Goal: Task Accomplishment & Management: Manage account settings

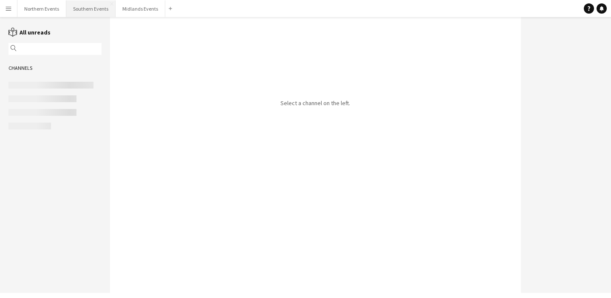
click at [88, 9] on button "Southern Events Close" at bounding box center [90, 8] width 49 height 17
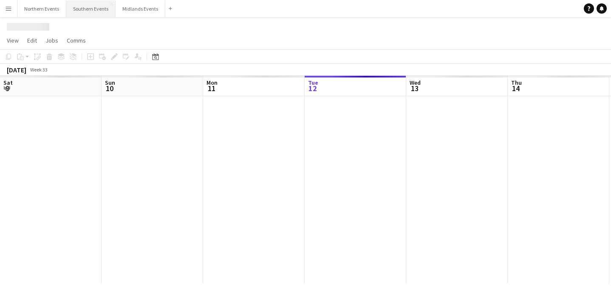
scroll to position [0, 203]
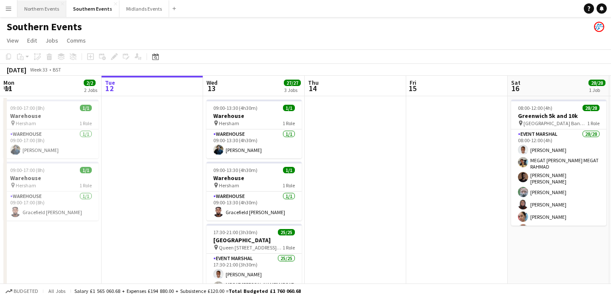
click at [42, 9] on button "Northern Events Close" at bounding box center [41, 8] width 49 height 17
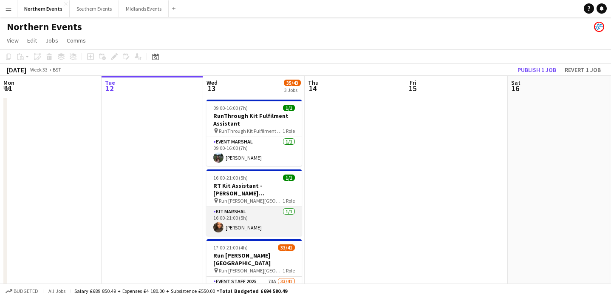
click at [284, 215] on app-card-role "Kit Marshal [DATE] 16:00-21:00 (5h) [PERSON_NAME]" at bounding box center [254, 221] width 95 height 29
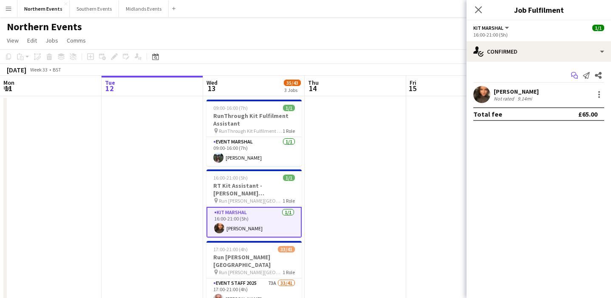
click at [576, 77] on icon "Start chat" at bounding box center [574, 75] width 7 height 7
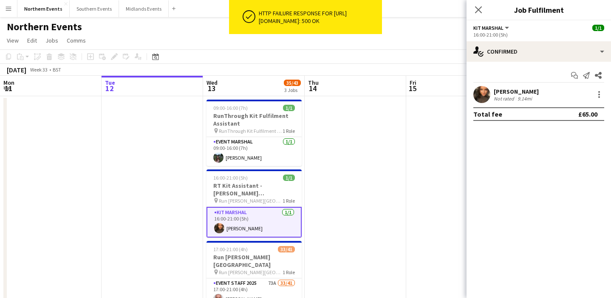
click at [8, 6] on app-icon "Menu" at bounding box center [8, 8] width 7 height 7
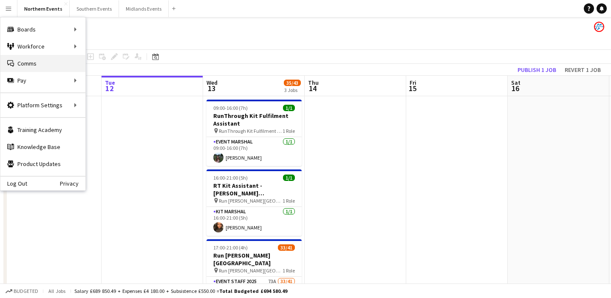
click at [32, 60] on link "Comms Comms" at bounding box center [42, 63] width 85 height 17
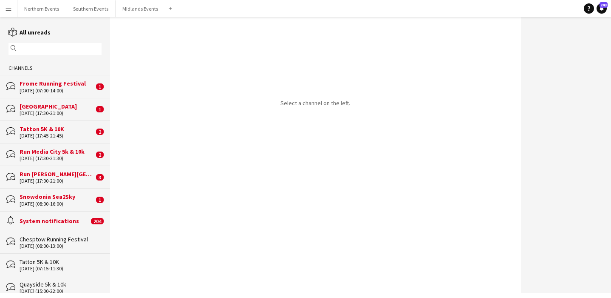
click at [42, 49] on input "text" at bounding box center [59, 49] width 81 height 8
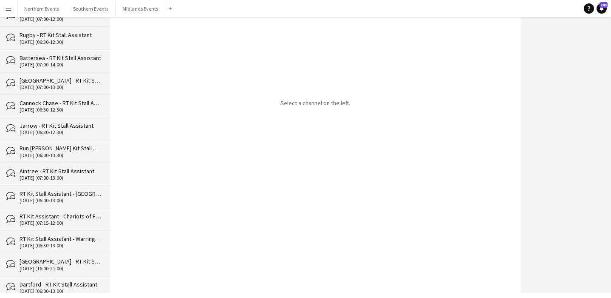
scroll to position [3816, 0]
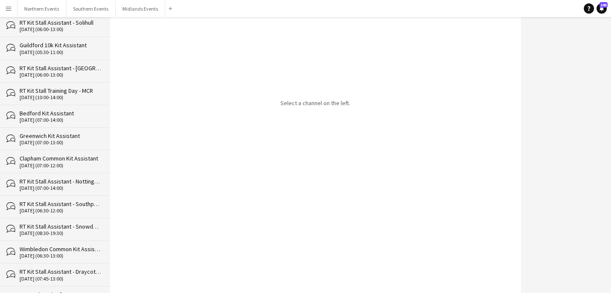
type input "***"
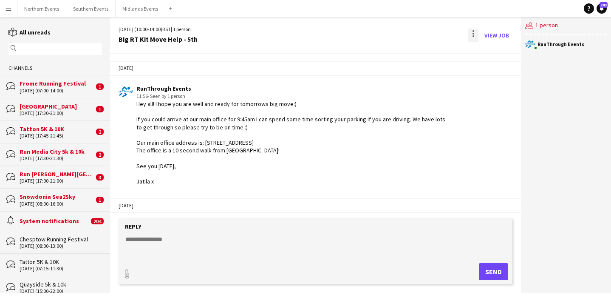
click at [472, 31] on div at bounding box center [474, 35] width 10 height 14
click at [478, 55] on app-icon "Delete" at bounding box center [478, 51] width 6 height 7
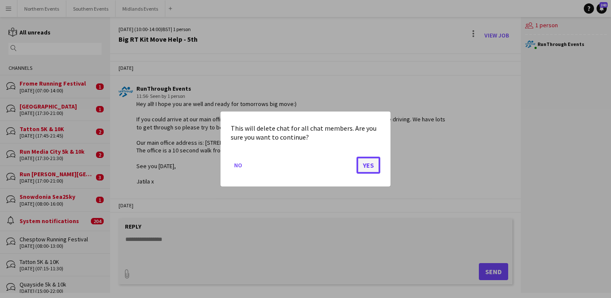
click at [369, 162] on button "Yes" at bounding box center [369, 164] width 24 height 17
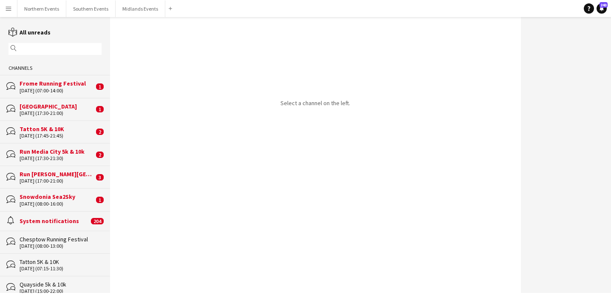
click at [57, 53] on div "magnifier" at bounding box center [55, 49] width 93 height 12
click at [54, 50] on input "text" at bounding box center [59, 49] width 81 height 8
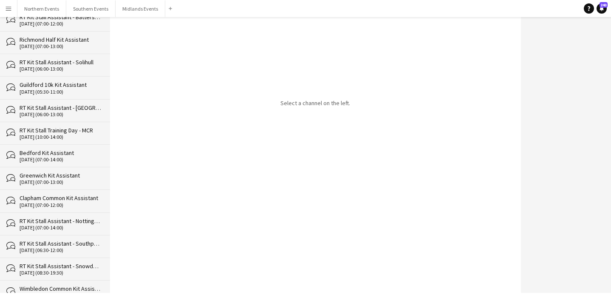
scroll to position [3767, 0]
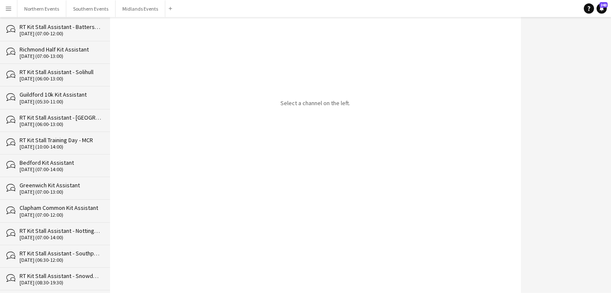
type input "***"
click at [86, 212] on div "04-08-2024 (07:00-12:00)" at bounding box center [61, 215] width 82 height 6
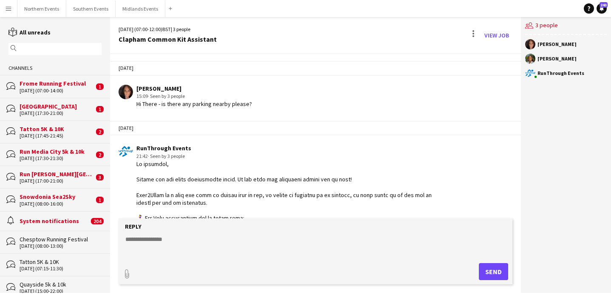
scroll to position [1159, 0]
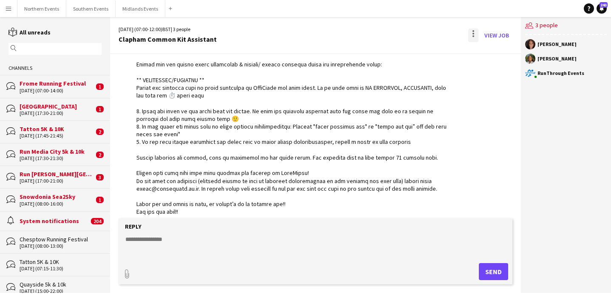
click at [473, 36] on div at bounding box center [474, 36] width 2 height 2
click at [497, 53] on span "Delete" at bounding box center [492, 51] width 20 height 7
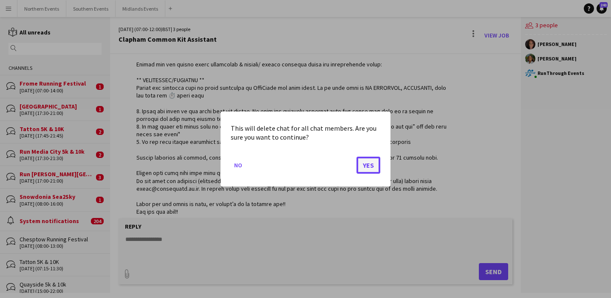
click at [367, 160] on button "Yes" at bounding box center [369, 164] width 24 height 17
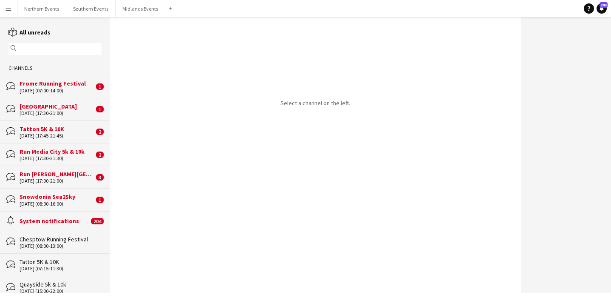
click at [53, 54] on div "magnifier" at bounding box center [55, 49] width 93 height 12
click at [50, 44] on div "magnifier" at bounding box center [55, 49] width 93 height 12
click at [49, 48] on input "text" at bounding box center [59, 49] width 81 height 8
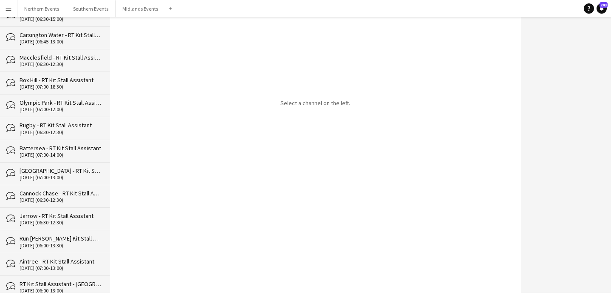
scroll to position [3772, 0]
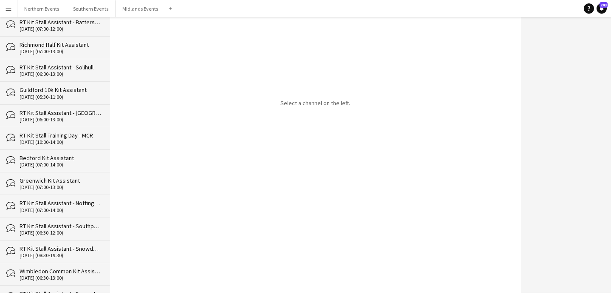
type input "***"
click at [76, 176] on div "Greenwich Kit Assistant" at bounding box center [61, 180] width 82 height 8
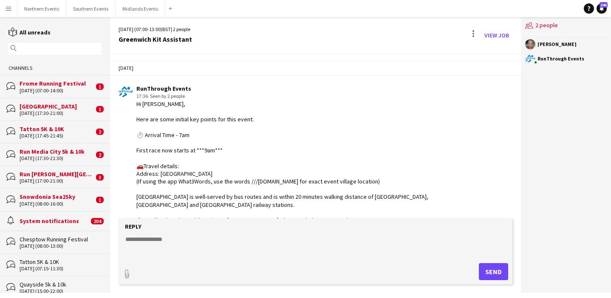
scroll to position [796, 0]
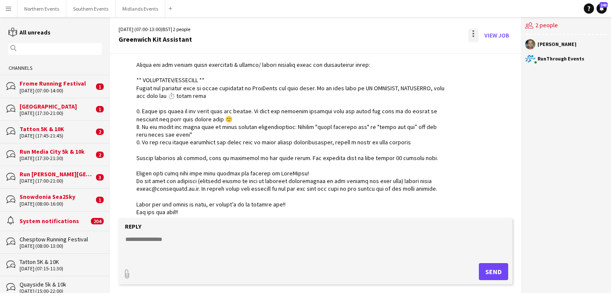
click at [475, 33] on div at bounding box center [474, 35] width 10 height 14
click at [483, 57] on button "Delete Delete" at bounding box center [493, 52] width 48 height 20
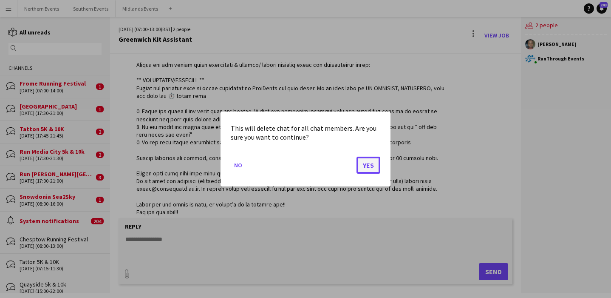
click at [368, 171] on button "Yes" at bounding box center [369, 164] width 24 height 17
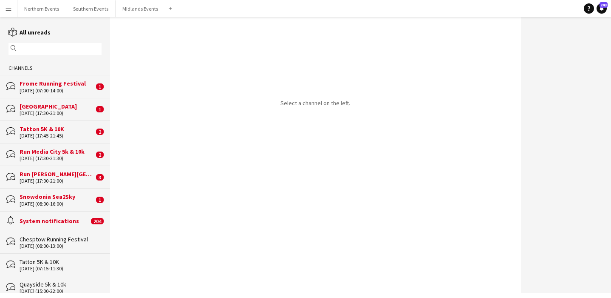
click at [58, 48] on input "text" at bounding box center [59, 49] width 81 height 8
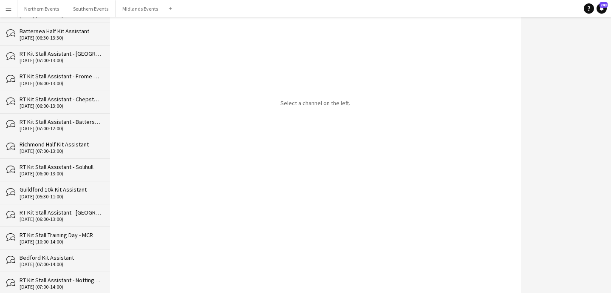
scroll to position [3749, 0]
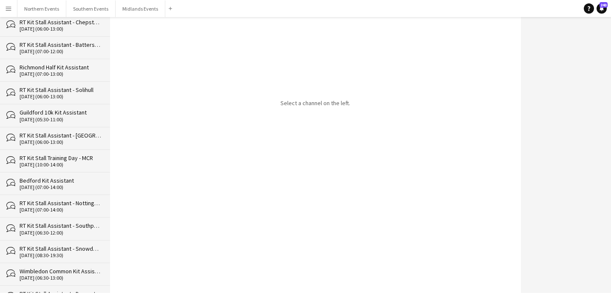
type input "***"
click at [71, 172] on div "bubbles Bedford Kit Assistant 04-08-2024 (07:00-14:00)" at bounding box center [55, 183] width 110 height 23
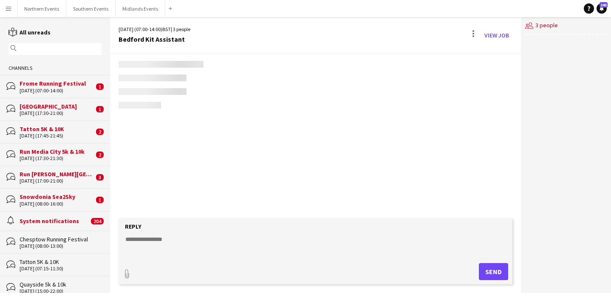
scroll to position [1214, 0]
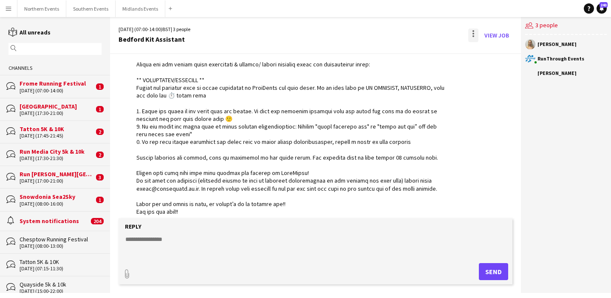
click at [474, 33] on div at bounding box center [474, 34] width 2 height 2
click at [487, 54] on span "Delete" at bounding box center [492, 51] width 20 height 7
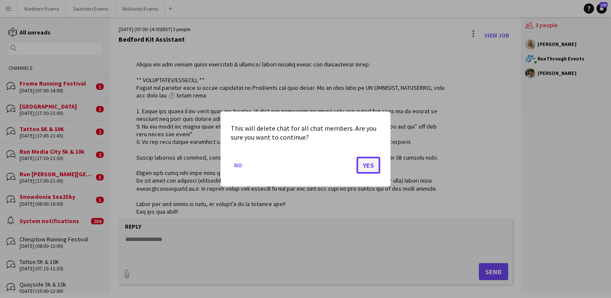
click at [367, 166] on button "Yes" at bounding box center [369, 164] width 24 height 17
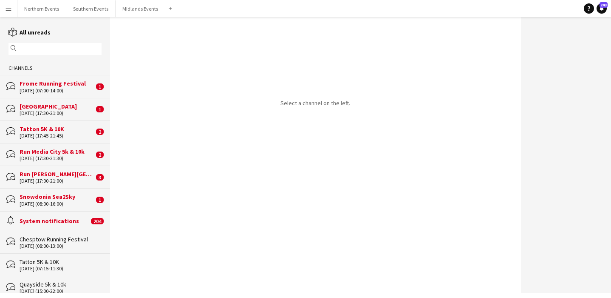
click at [53, 51] on input "text" at bounding box center [59, 49] width 81 height 8
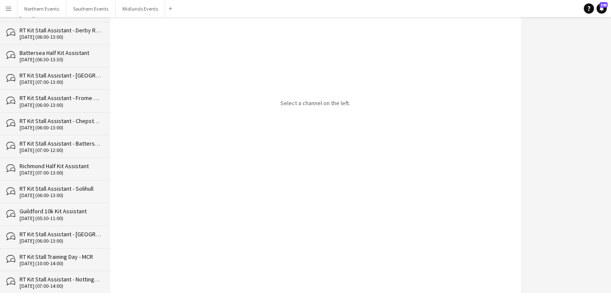
scroll to position [3615, 0]
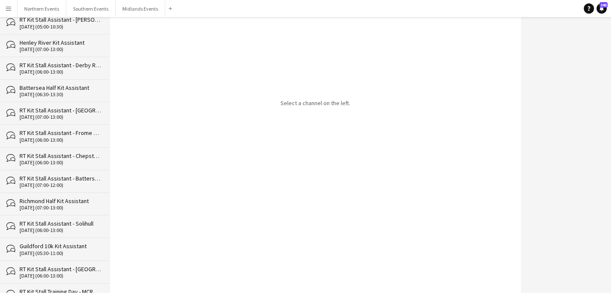
type input "***"
click at [75, 197] on div "Richmond Half Kit Assistant" at bounding box center [61, 201] width 82 height 8
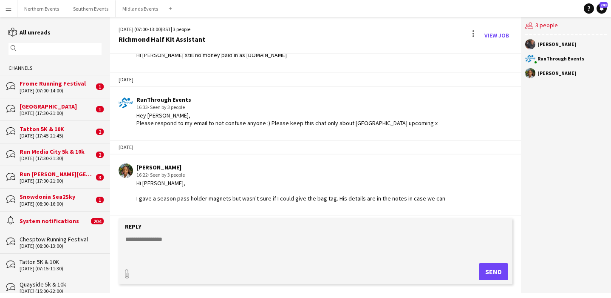
scroll to position [724, 0]
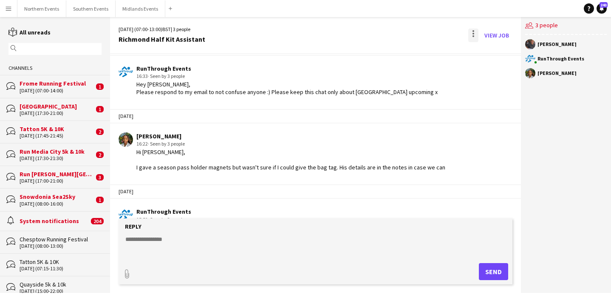
click at [470, 34] on div at bounding box center [474, 35] width 10 height 14
click at [494, 57] on button "Delete Delete" at bounding box center [493, 52] width 48 height 20
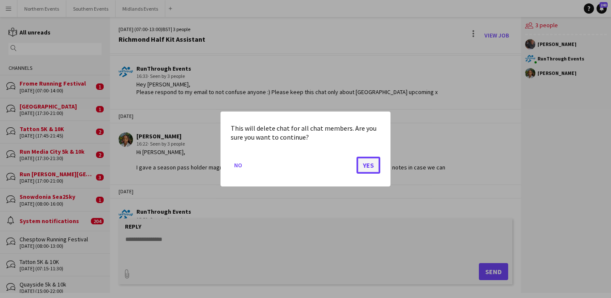
click at [374, 158] on button "Yes" at bounding box center [369, 164] width 24 height 17
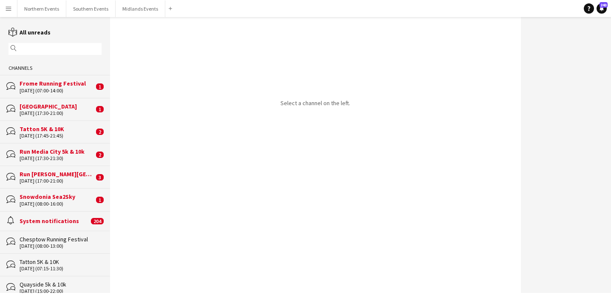
click at [27, 47] on input "text" at bounding box center [59, 49] width 81 height 8
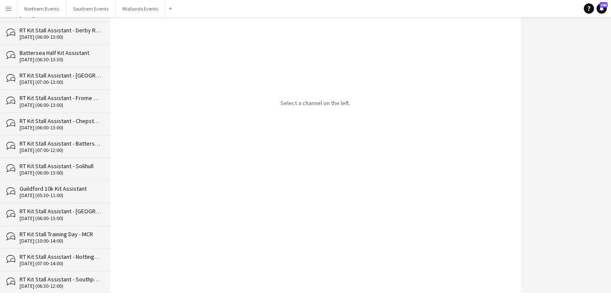
scroll to position [3646, 0]
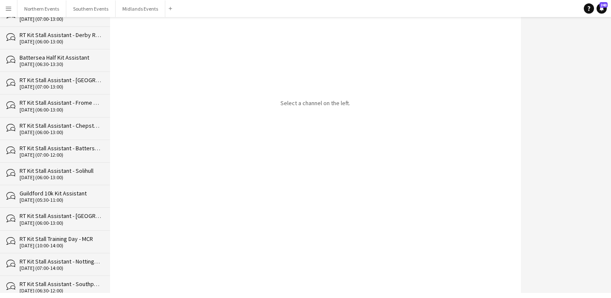
type input "***"
click at [75, 189] on div "Guildford 10k Kit Assistant" at bounding box center [61, 193] width 82 height 8
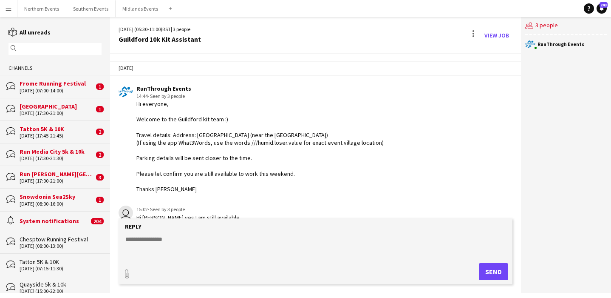
scroll to position [847, 0]
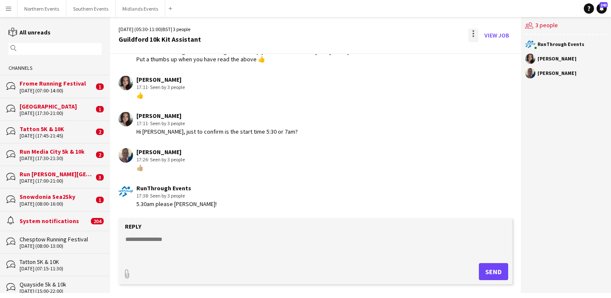
click at [474, 30] on div at bounding box center [474, 31] width 2 height 2
click at [474, 55] on button "Delete Delete" at bounding box center [493, 52] width 48 height 20
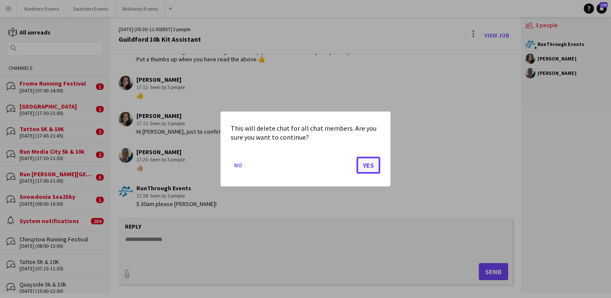
click at [371, 168] on button "Yes" at bounding box center [369, 164] width 24 height 17
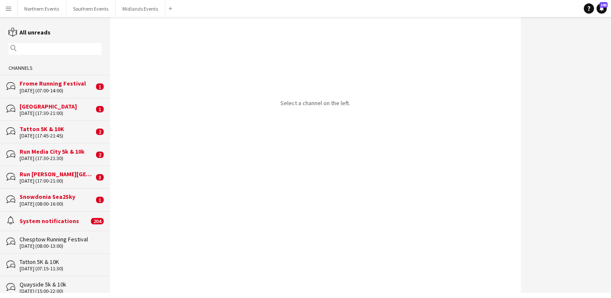
click at [61, 45] on input "text" at bounding box center [59, 49] width 81 height 8
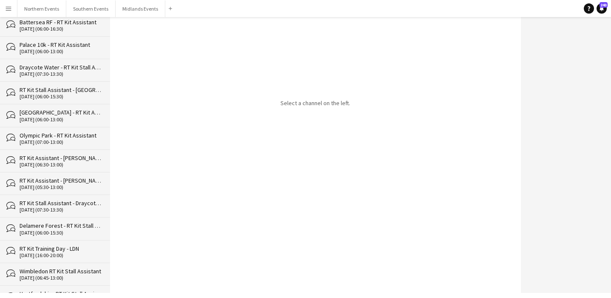
scroll to position [2730, 0]
type input "***"
click at [79, 245] on div "Delamere Forest - RT Kit Stall Assistant" at bounding box center [61, 249] width 82 height 8
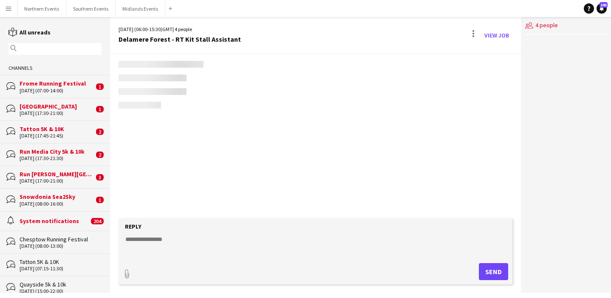
scroll to position [847, 0]
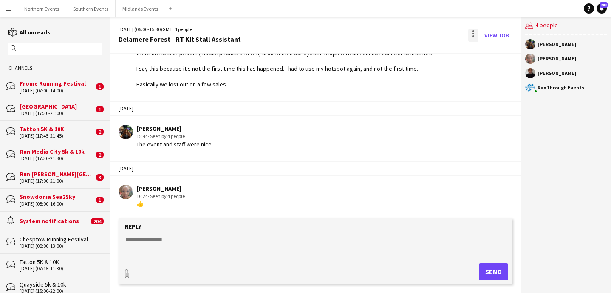
click at [476, 37] on div at bounding box center [474, 35] width 10 height 14
click at [480, 61] on button "Delete Delete" at bounding box center [493, 52] width 48 height 20
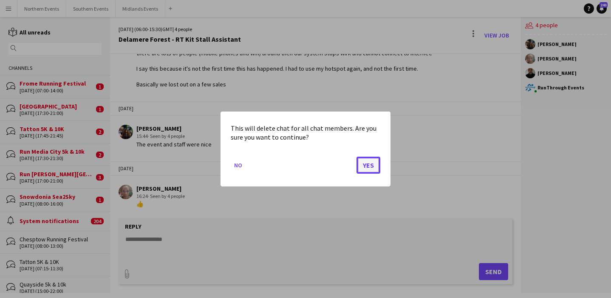
click at [373, 167] on button "Yes" at bounding box center [369, 164] width 24 height 17
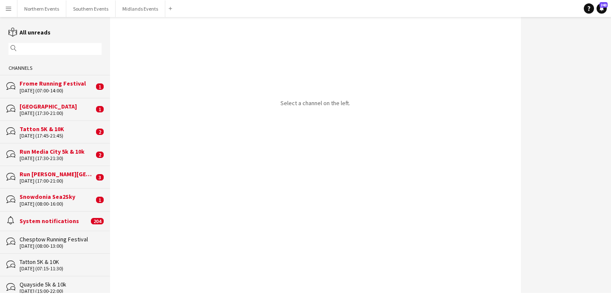
click at [56, 50] on input "text" at bounding box center [59, 49] width 81 height 8
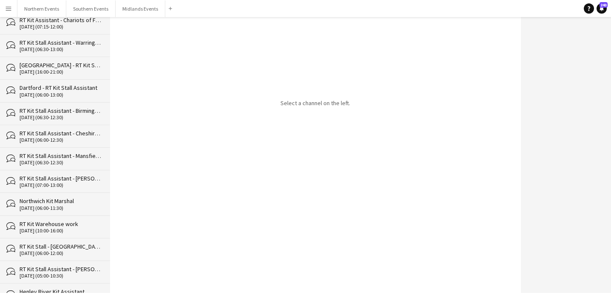
scroll to position [3363, 0]
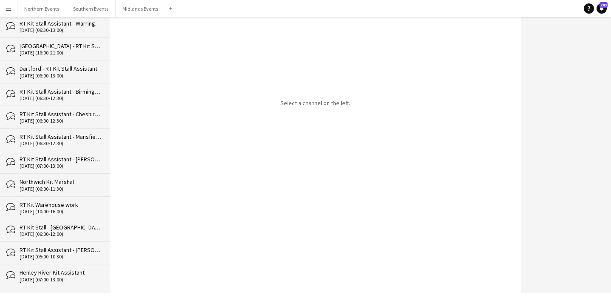
type input "***"
click at [77, 186] on div "30-06-2024 (06:00-11:30)" at bounding box center [61, 189] width 82 height 6
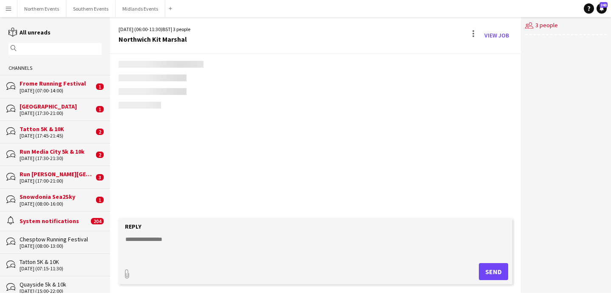
scroll to position [1529, 0]
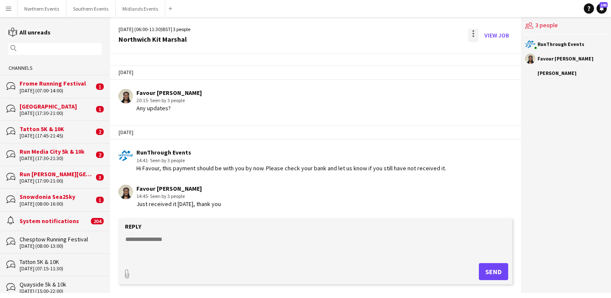
click at [471, 34] on div at bounding box center [474, 35] width 10 height 14
click at [480, 57] on button "Delete Delete" at bounding box center [493, 52] width 48 height 20
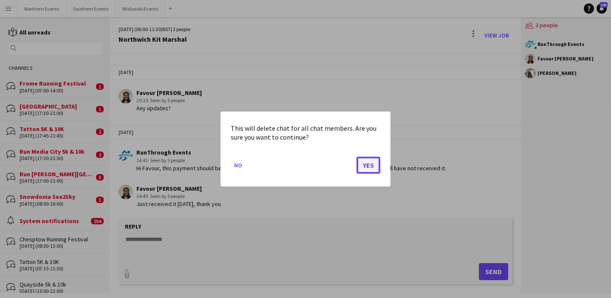
click at [364, 170] on button "Yes" at bounding box center [369, 164] width 24 height 17
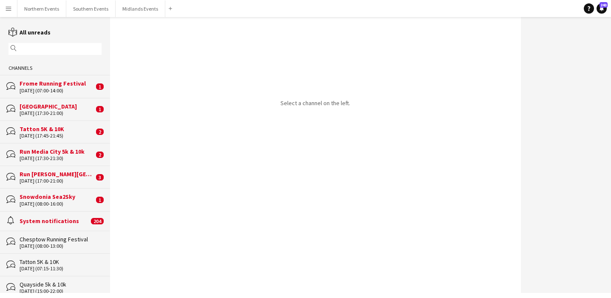
click at [58, 47] on input "text" at bounding box center [59, 49] width 81 height 8
click at [35, 11] on button "Northern Events Close" at bounding box center [41, 8] width 49 height 17
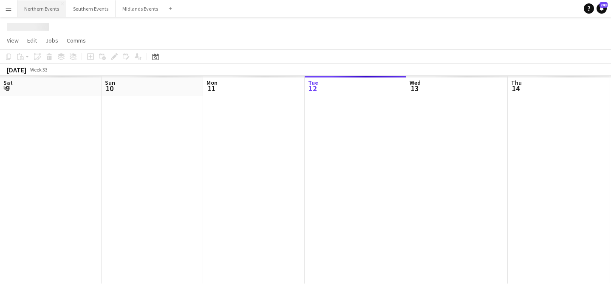
scroll to position [0, 203]
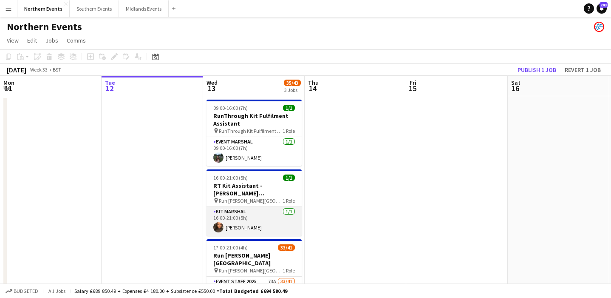
click at [279, 207] on app-card-role "Kit Marshal [DATE] 16:00-21:00 (5h) [PERSON_NAME]" at bounding box center [254, 221] width 95 height 29
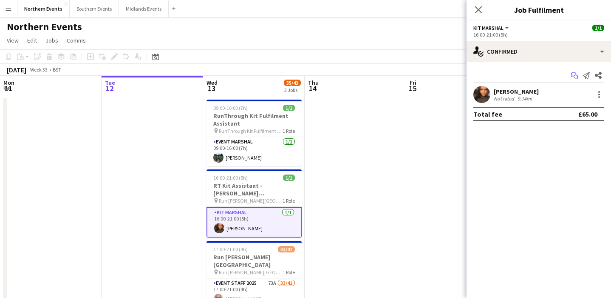
click at [574, 76] on icon "Start chat" at bounding box center [574, 75] width 7 height 7
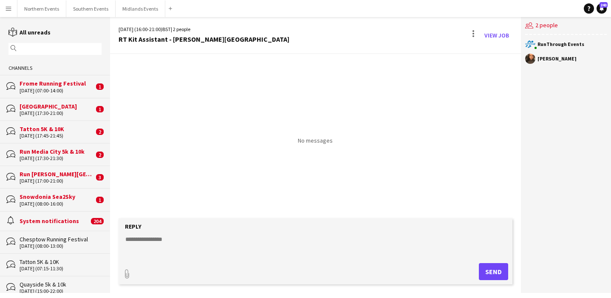
click at [57, 178] on div "13-08-2025 (17:00-21:00)" at bounding box center [57, 181] width 74 height 6
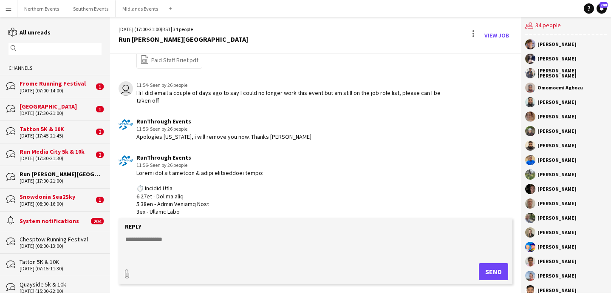
scroll to position [924, 0]
drag, startPoint x: 160, startPoint y: 214, endPoint x: 133, endPoint y: 179, distance: 43.9
copy div "Please see all arrival & event information below: ⏱️ Arrival Time 2.30pm - Set …"
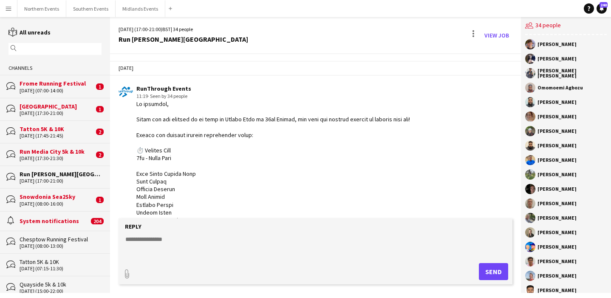
scroll to position [0, 0]
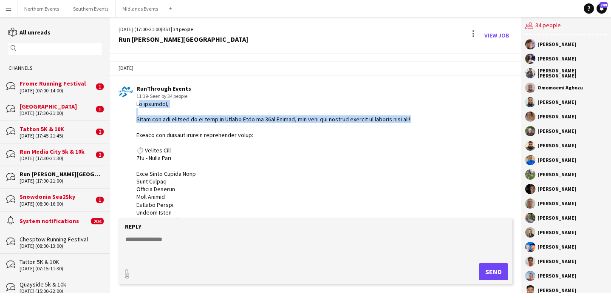
drag, startPoint x: 429, startPoint y: 122, endPoint x: 135, endPoint y: 106, distance: 294.3
copy div "Hi everyone, Thank you for signing up to work at Heaton Park on 13th August, th…"
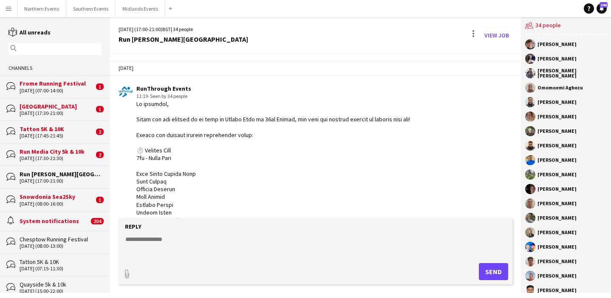
click at [67, 49] on input "text" at bounding box center [59, 49] width 81 height 8
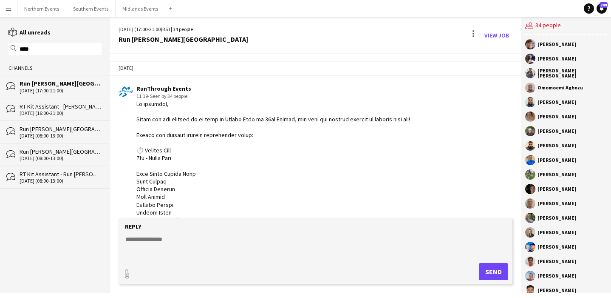
type input "****"
click at [74, 108] on div "RT Kit Assistant - [PERSON_NAME][GEOGRAPHIC_DATA]" at bounding box center [61, 106] width 82 height 8
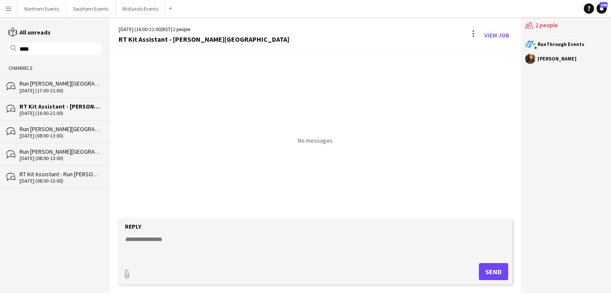
click at [180, 244] on textarea at bounding box center [318, 246] width 386 height 22
paste textarea "**********"
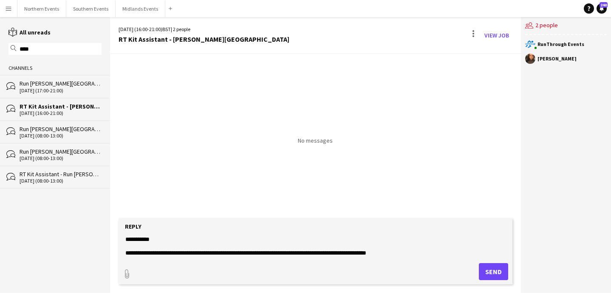
scroll to position [239, 0]
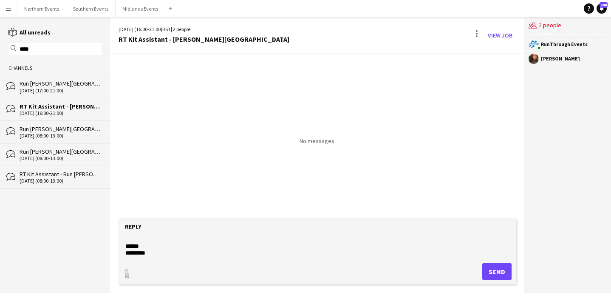
type textarea "**********"
click at [492, 273] on button "Send" at bounding box center [497, 271] width 29 height 17
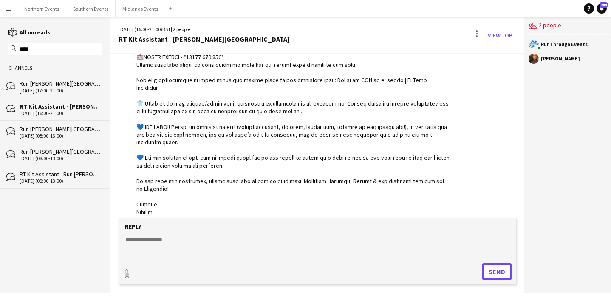
scroll to position [194, 0]
type input "**********"
click at [490, 271] on span "Upload Upload" at bounding box center [487, 270] width 37 height 10
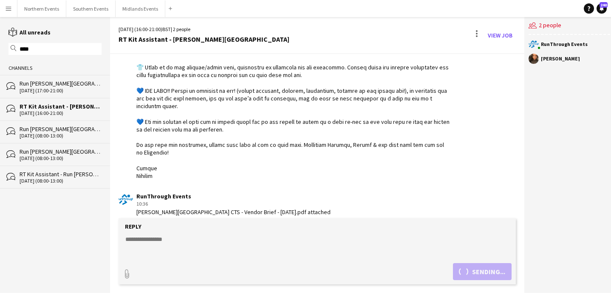
click at [70, 178] on div "04-05-2025 (08:00-13:00)" at bounding box center [61, 181] width 82 height 6
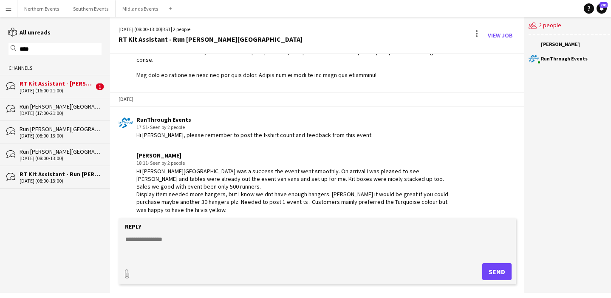
scroll to position [305, 0]
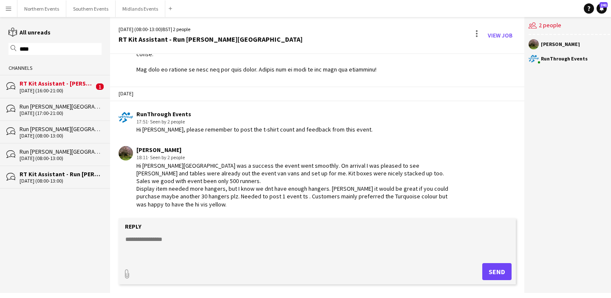
click at [66, 84] on div "RT Kit Assistant - [PERSON_NAME][GEOGRAPHIC_DATA]" at bounding box center [57, 84] width 74 height 8
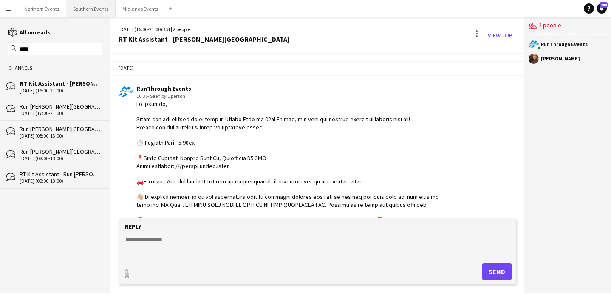
click at [91, 6] on button "Southern Events Close" at bounding box center [90, 8] width 49 height 17
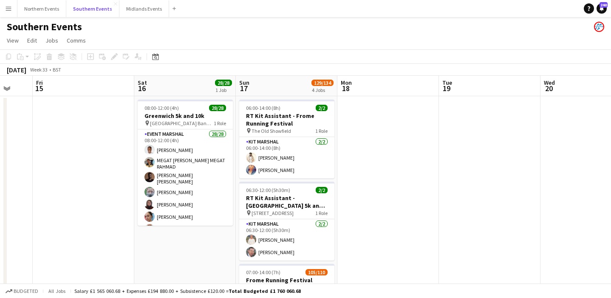
scroll to position [0, 378]
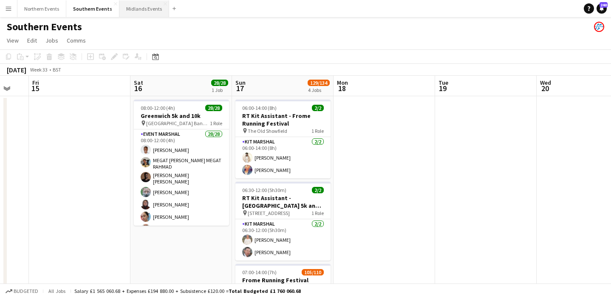
click at [138, 16] on button "Midlands Events Close" at bounding box center [144, 8] width 50 height 17
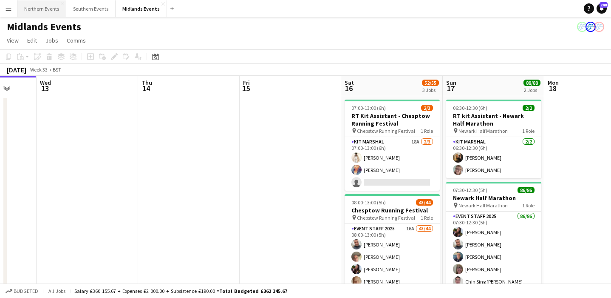
click at [39, 9] on button "Northern Events Close" at bounding box center [41, 8] width 49 height 17
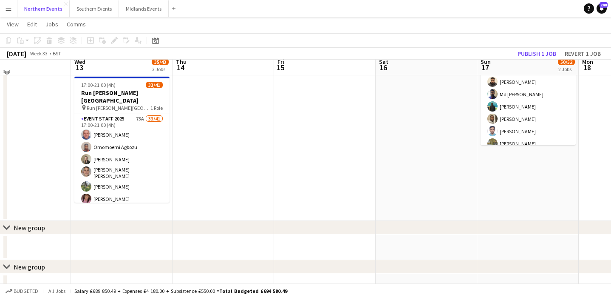
scroll to position [168, 0]
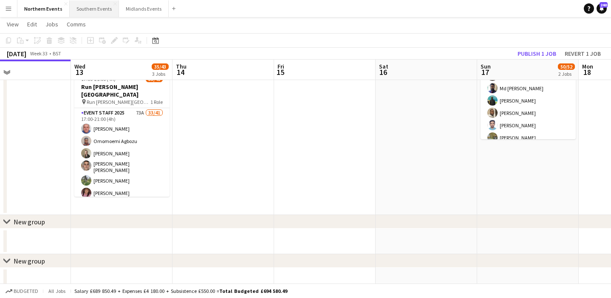
click at [89, 5] on button "Southern Events Close" at bounding box center [94, 8] width 49 height 17
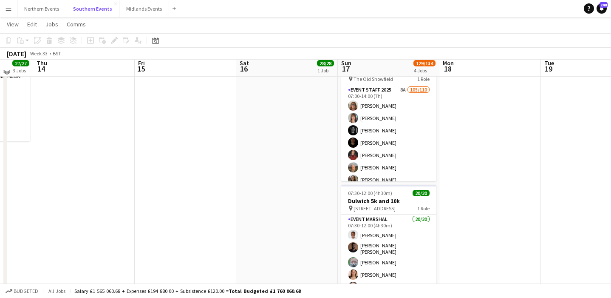
scroll to position [253, 0]
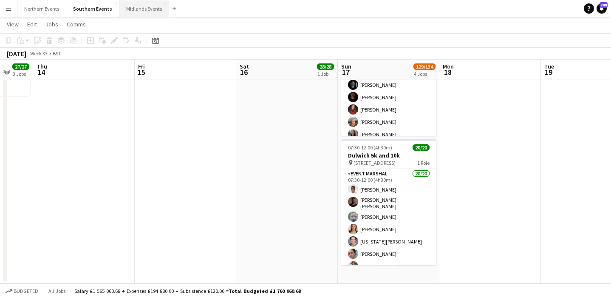
click at [136, 7] on button "Midlands Events Close" at bounding box center [144, 8] width 50 height 17
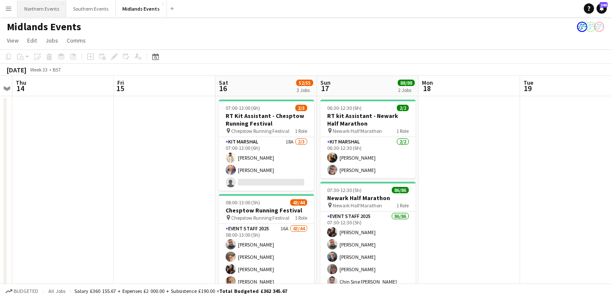
click at [40, 10] on button "Northern Events Close" at bounding box center [41, 8] width 49 height 17
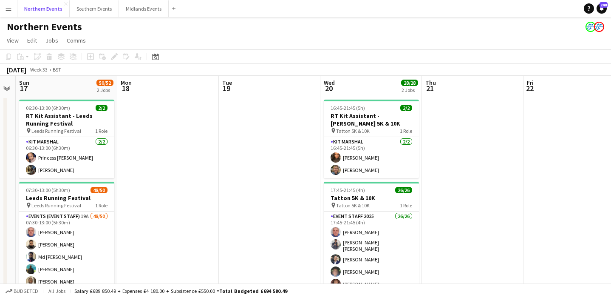
scroll to position [0, 389]
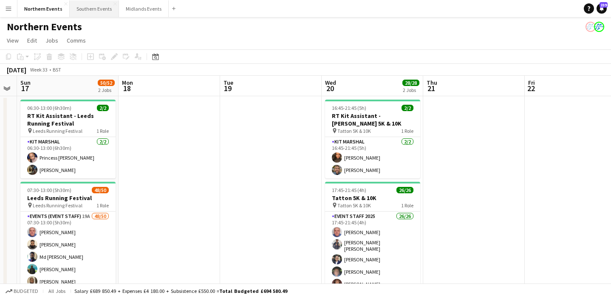
click at [91, 8] on button "Southern Events Close" at bounding box center [94, 8] width 49 height 17
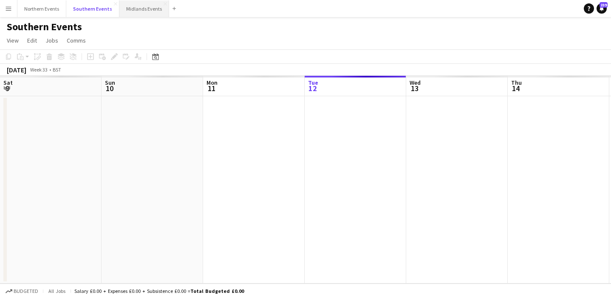
scroll to position [0, 203]
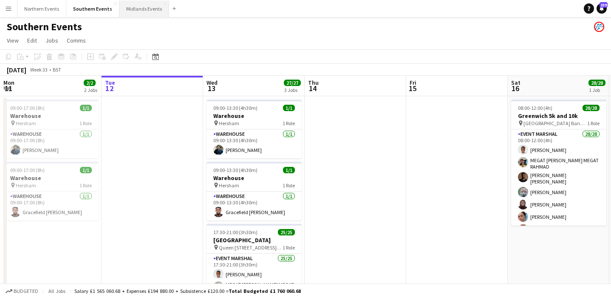
click at [139, 11] on button "Midlands Events Close" at bounding box center [144, 8] width 50 height 17
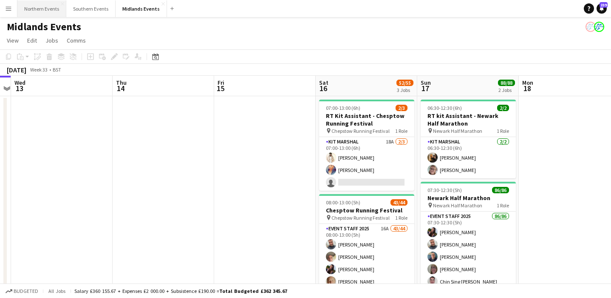
click at [48, 11] on button "Northern Events Close" at bounding box center [41, 8] width 49 height 17
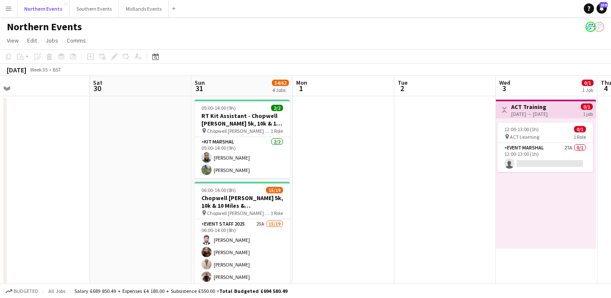
scroll to position [0, 432]
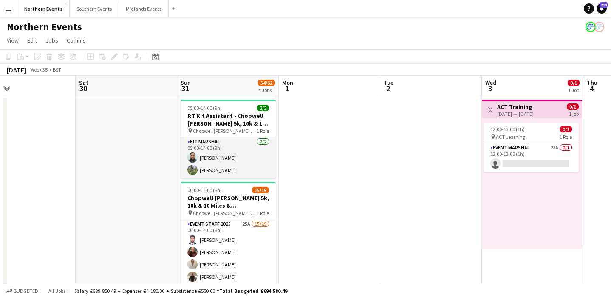
click at [241, 163] on app-card-role "Kit Marshal 2/2 05:00-14:00 (9h) Touseef Ahmed Hina Magar" at bounding box center [228, 157] width 95 height 41
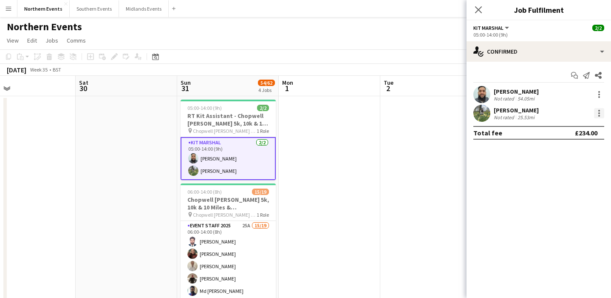
click at [600, 111] on div at bounding box center [600, 111] width 2 height 2
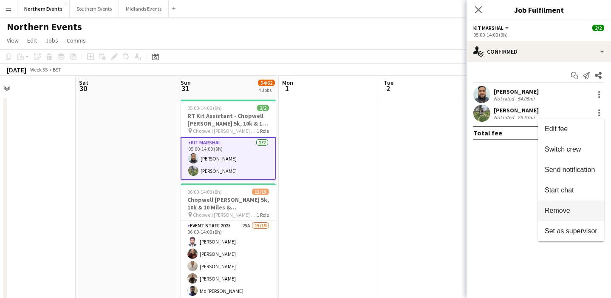
click at [556, 209] on span "Remove" at bounding box center [558, 210] width 26 height 7
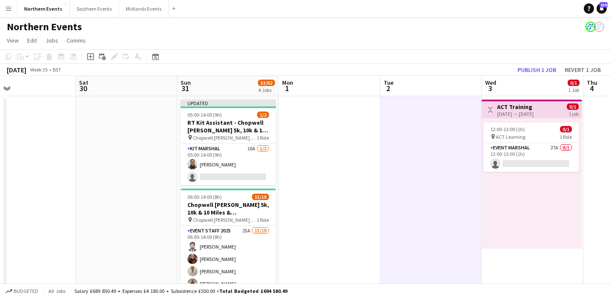
click at [540, 62] on app-toolbar "Copy Paste Paste Command V Paste with crew Command Shift V Paste linked Job Del…" at bounding box center [305, 56] width 611 height 14
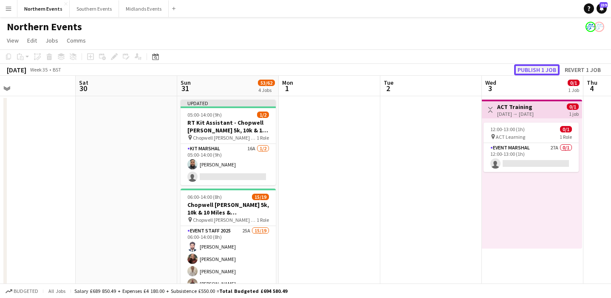
click at [540, 68] on button "Publish 1 job" at bounding box center [536, 69] width 45 height 11
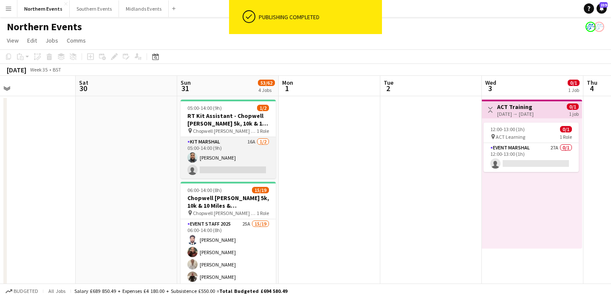
click at [225, 153] on app-card-role "Kit Marshal 16A 1/2 05:00-14:00 (9h) Touseef Ahmed single-neutral-actions" at bounding box center [228, 157] width 95 height 41
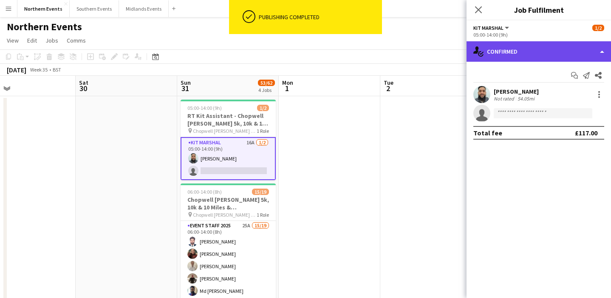
click at [550, 53] on div "single-neutral-actions-check-2 Confirmed" at bounding box center [539, 51] width 145 height 20
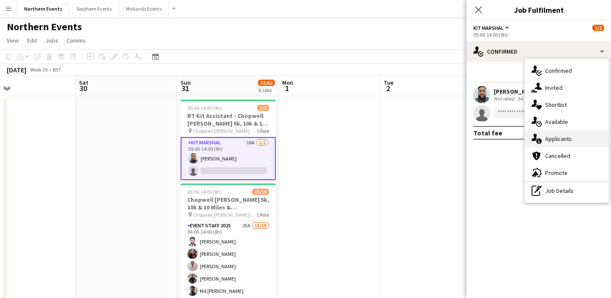
click at [577, 145] on div "single-neutral-actions-information Applicants" at bounding box center [567, 138] width 84 height 17
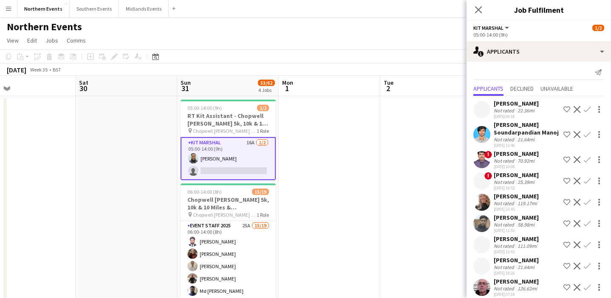
scroll to position [0, 0]
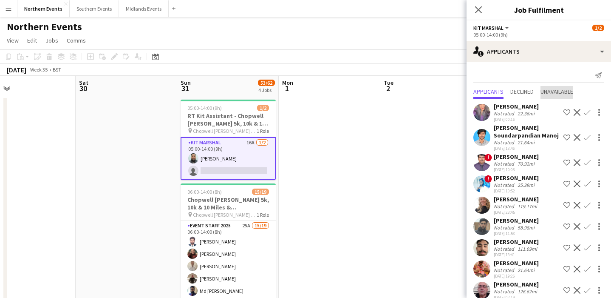
click at [557, 92] on span "Unavailable" at bounding box center [557, 91] width 33 height 6
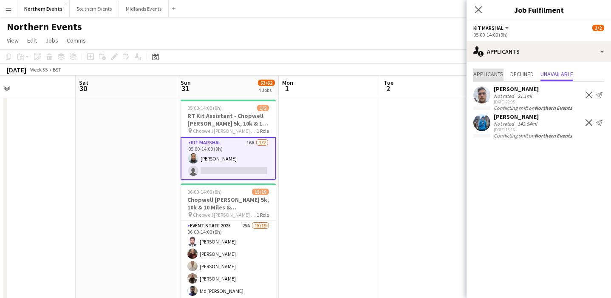
click at [486, 78] on span "Applicants" at bounding box center [489, 74] width 30 height 13
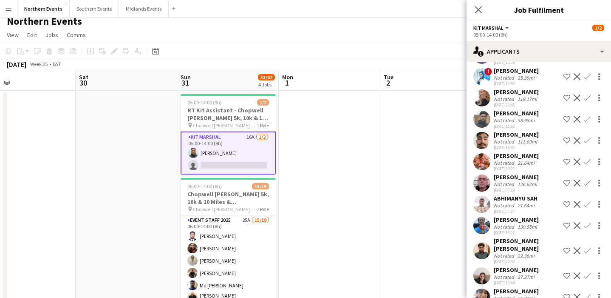
scroll to position [104, 0]
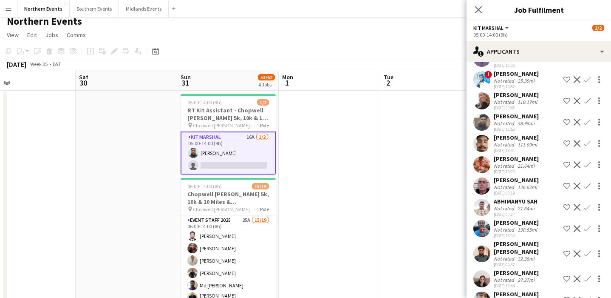
click at [536, 159] on div "Amos Henry Winston" at bounding box center [516, 159] width 45 height 8
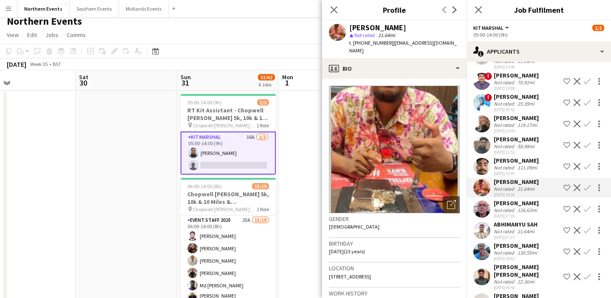
scroll to position [80, 0]
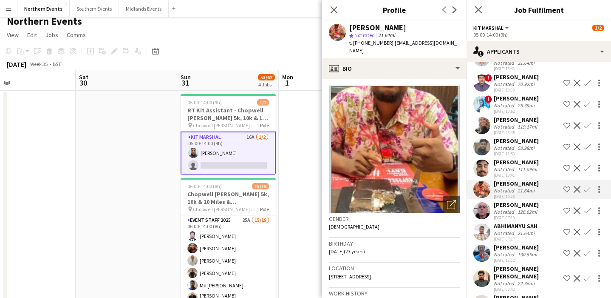
click at [532, 125] on div "119.17mi" at bounding box center [527, 126] width 23 height 6
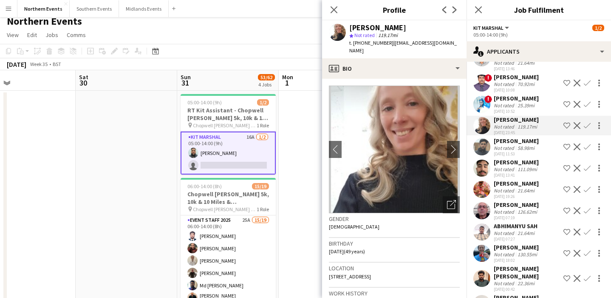
click at [535, 167] on div "111.09mi" at bounding box center [527, 169] width 23 height 6
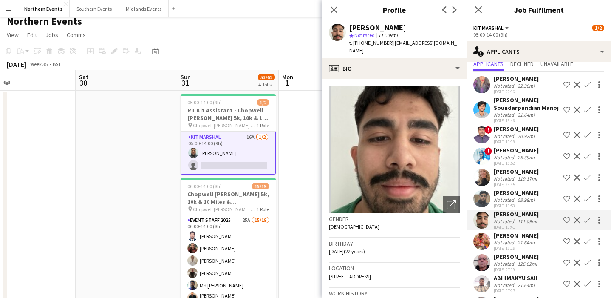
scroll to position [17, 0]
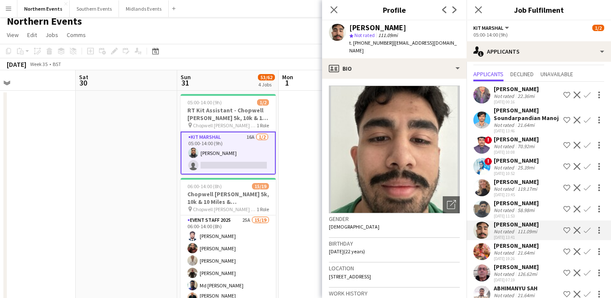
click at [540, 184] on div "Suzanne Whelan Not rated 119.17mi 12-07-2025 23:45 Shortlist crew Decline Confi…" at bounding box center [539, 188] width 145 height 20
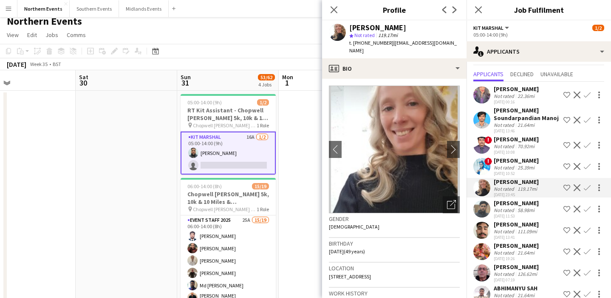
click at [541, 206] on div "Shayan Ali Not rated 58.98mi 14-07-2025 11:53 Shortlist crew Decline Confirm" at bounding box center [539, 209] width 145 height 20
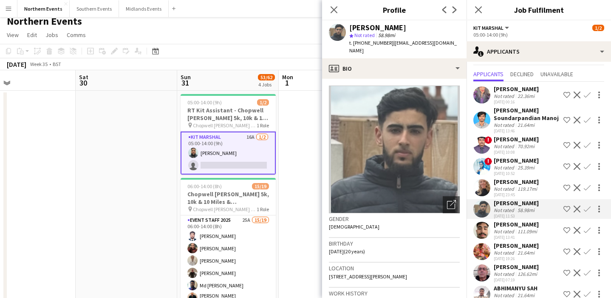
click at [542, 227] on div "Shariq Meedin Not rated 111.09mi 14-07-2025 13:41 Shortlist crew Decline Confirm" at bounding box center [539, 230] width 145 height 20
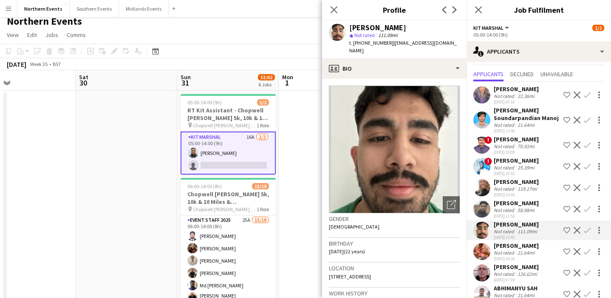
click at [539, 247] on div "Amos Henry Winston" at bounding box center [516, 246] width 45 height 8
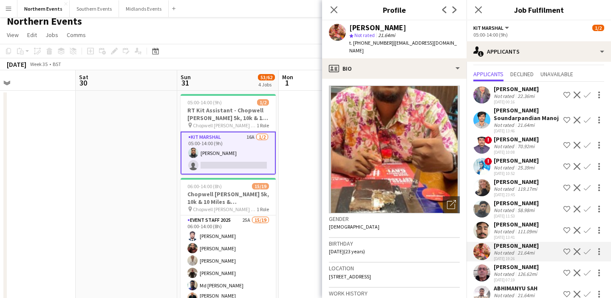
click at [541, 272] on div "Neil Frediani Not rated 126.62mi 22-07-2025 07:19 Shortlist crew Decline Confirm" at bounding box center [539, 273] width 145 height 20
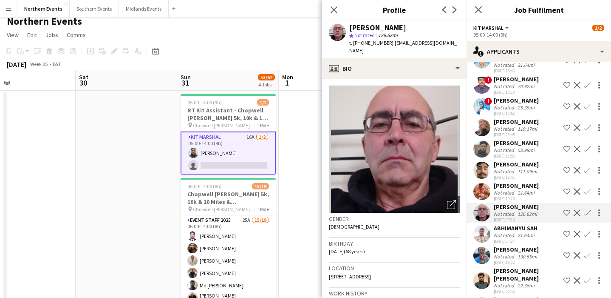
scroll to position [95, 0]
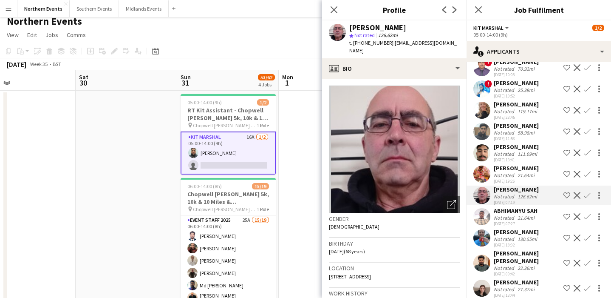
click at [529, 223] on div "22-07-2025 07:27" at bounding box center [516, 224] width 44 height 6
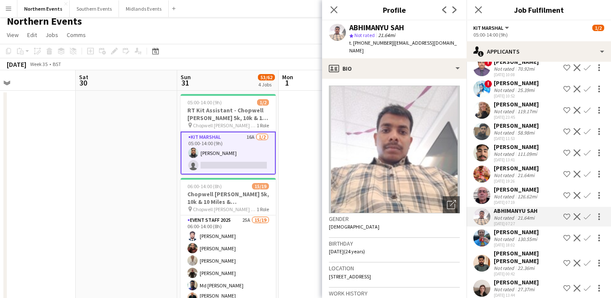
click at [533, 239] on div "130.55mi" at bounding box center [527, 239] width 23 height 6
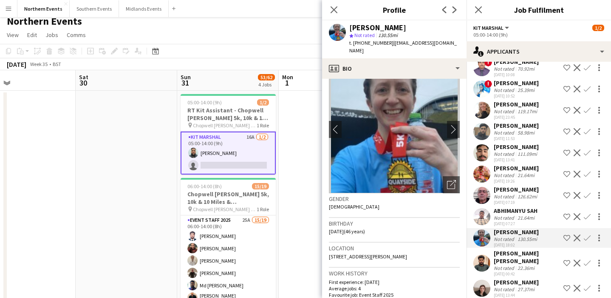
scroll to position [0, 0]
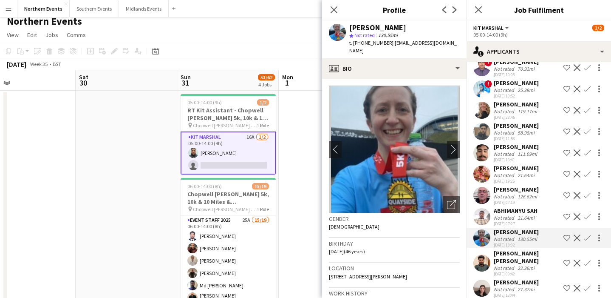
click at [531, 264] on div "22.36mi" at bounding box center [526, 267] width 20 height 6
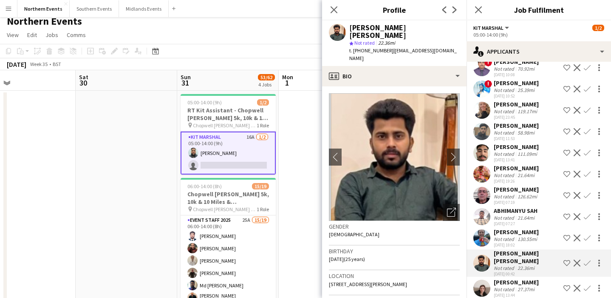
click at [535, 278] on div "Jemma rust" at bounding box center [516, 282] width 45 height 8
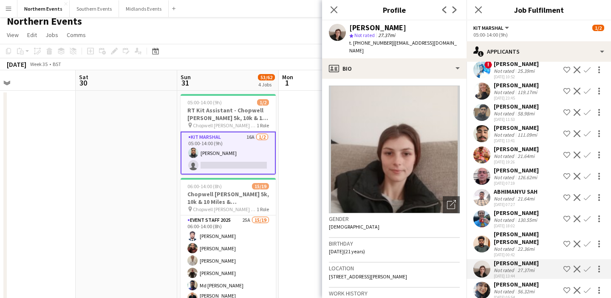
scroll to position [117, 0]
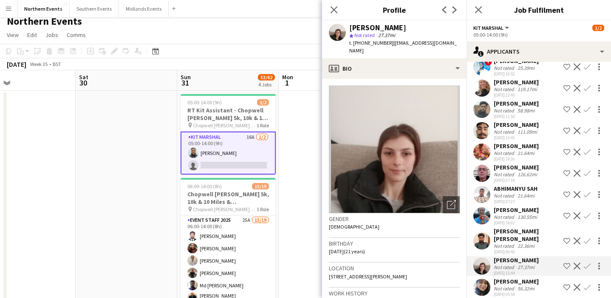
click at [537, 278] on div "Maisha Ahmed Not rated 56.32mi 12-08-2025 05:54 Shortlist crew Decline Confirm" at bounding box center [539, 287] width 145 height 20
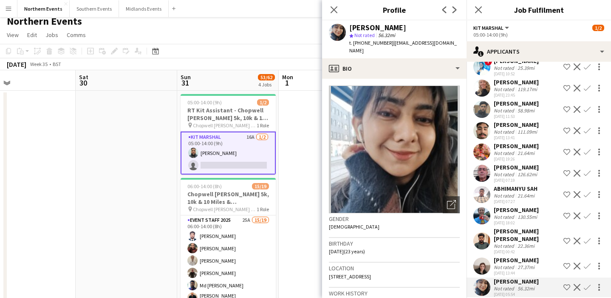
click at [533, 270] on div "24-07-2025 13:44" at bounding box center [516, 273] width 45 height 6
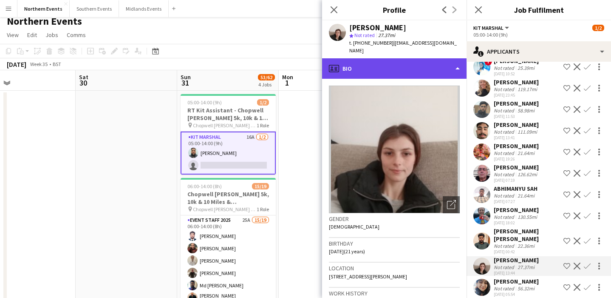
click at [432, 66] on div "profile Bio" at bounding box center [394, 68] width 145 height 20
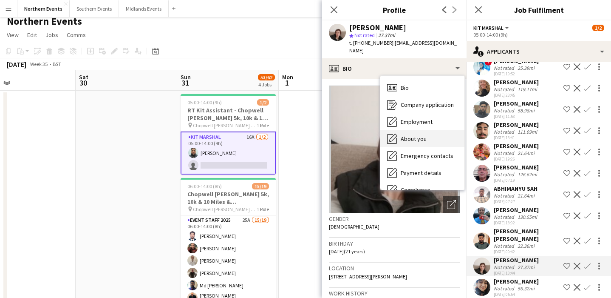
click at [444, 130] on div "About you About you" at bounding box center [423, 138] width 84 height 17
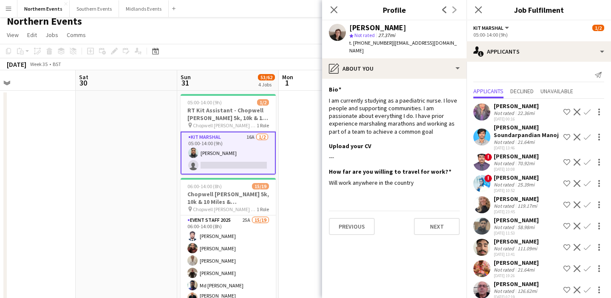
scroll to position [0, 0]
click at [535, 138] on div "Rahul Venkatesh Soundarpandian Manoj" at bounding box center [527, 131] width 66 height 15
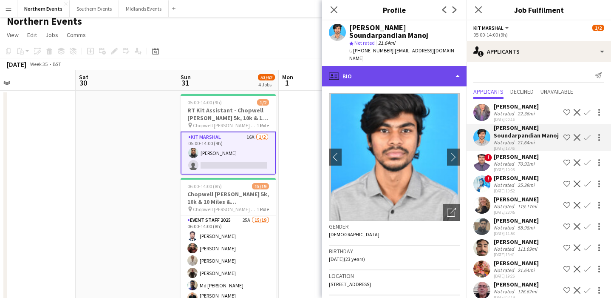
click at [397, 74] on div "profile Bio" at bounding box center [394, 76] width 145 height 20
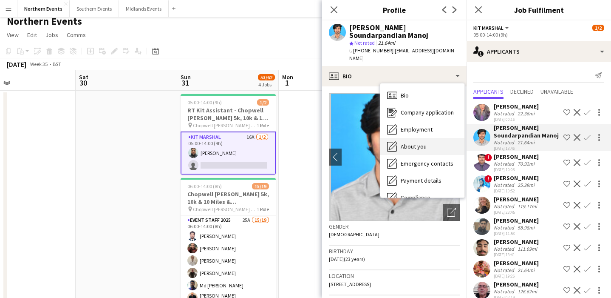
click at [429, 138] on div "About you About you" at bounding box center [423, 146] width 84 height 17
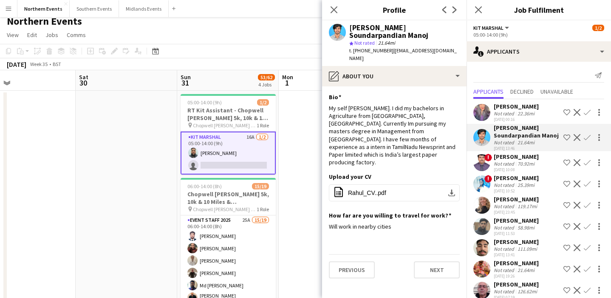
click at [531, 113] on div "22.36mi" at bounding box center [526, 113] width 20 height 6
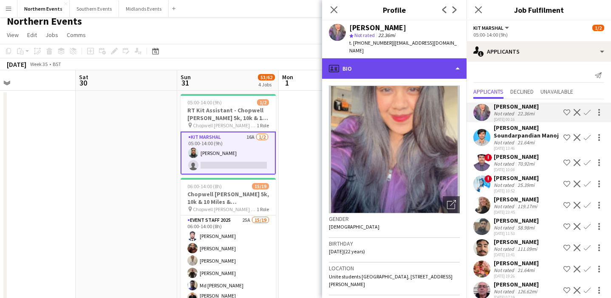
click at [420, 58] on div "profile Bio" at bounding box center [394, 68] width 145 height 20
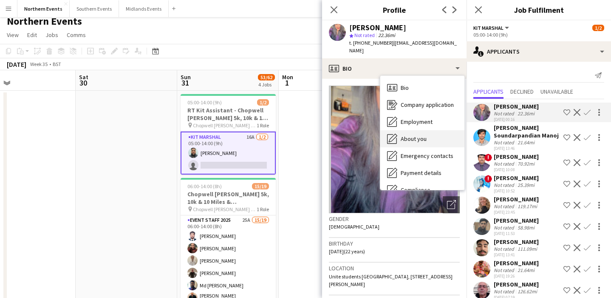
click at [429, 130] on div "About you About you" at bounding box center [423, 138] width 84 height 17
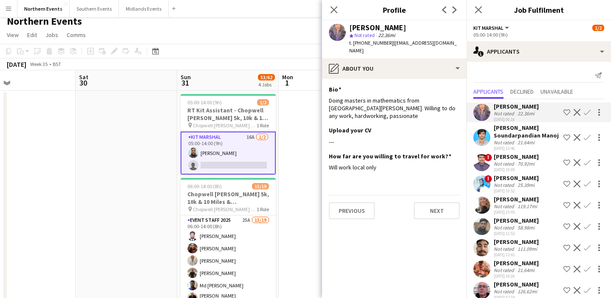
click at [589, 111] on app-icon "Confirm" at bounding box center [587, 112] width 7 height 7
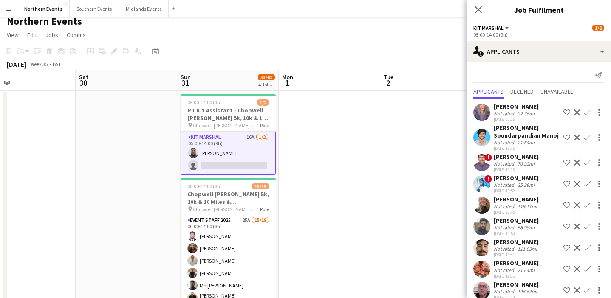
click at [588, 112] on app-icon "Confirm" at bounding box center [587, 112] width 7 height 7
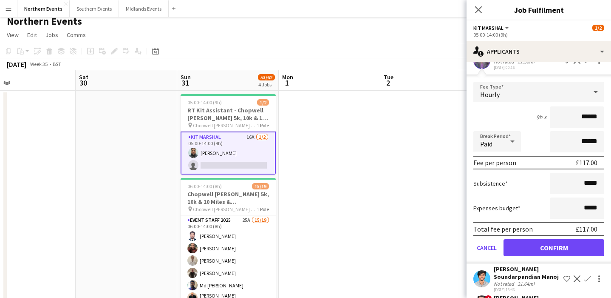
scroll to position [71, 0]
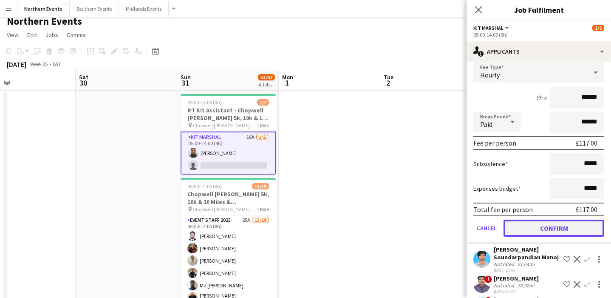
click at [542, 224] on button "Confirm" at bounding box center [554, 227] width 101 height 17
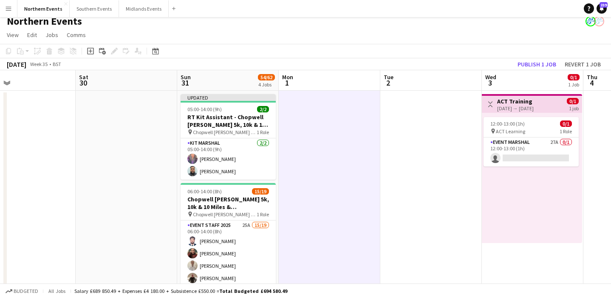
click at [524, 72] on app-board-header-date "Wed 3 0/1 1 Job" at bounding box center [533, 80] width 102 height 20
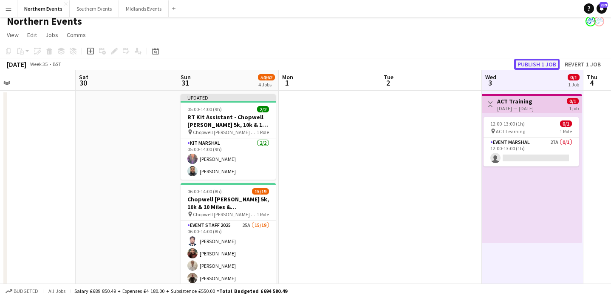
click at [528, 60] on button "Publish 1 job" at bounding box center [536, 64] width 45 height 11
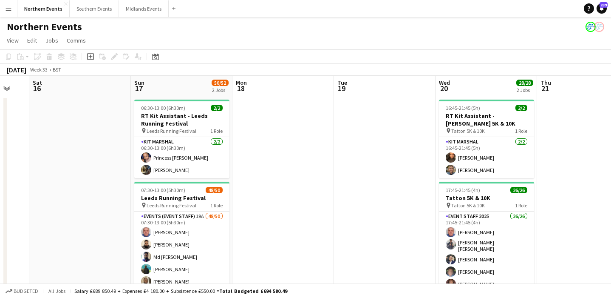
scroll to position [0, 197]
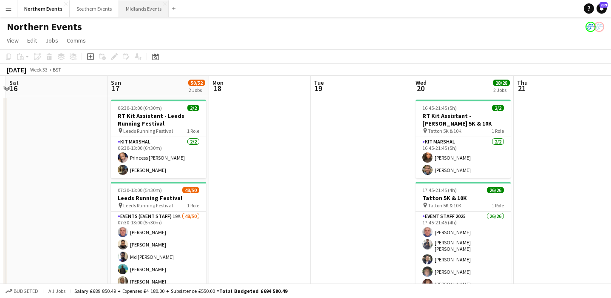
click at [138, 9] on button "Midlands Events Close" at bounding box center [144, 8] width 50 height 17
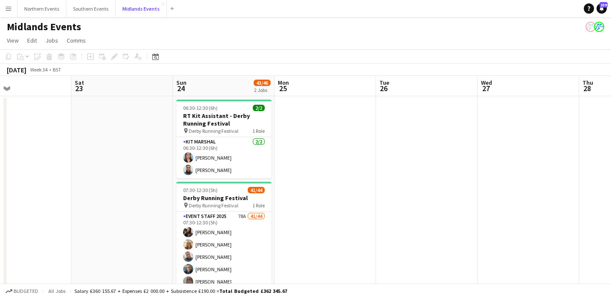
scroll to position [0, 371]
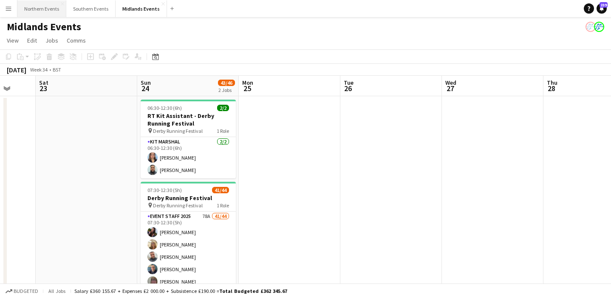
click at [31, 10] on button "Northern Events Close" at bounding box center [41, 8] width 49 height 17
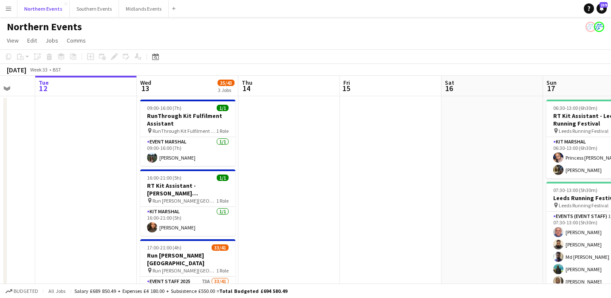
scroll to position [0, 373]
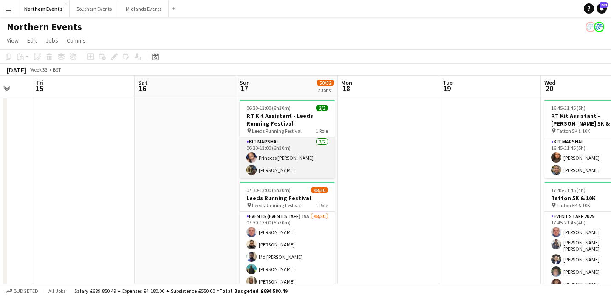
click at [309, 154] on app-card-role "Kit Marshal 2/2 06:30-13:00 (6h30m) Princess Ebal Nathan Olayemi Miller" at bounding box center [287, 157] width 95 height 41
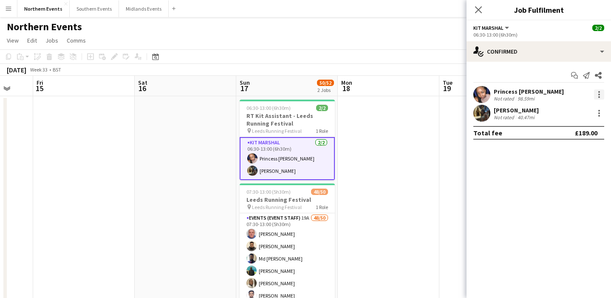
click at [599, 95] on div at bounding box center [600, 95] width 2 height 2
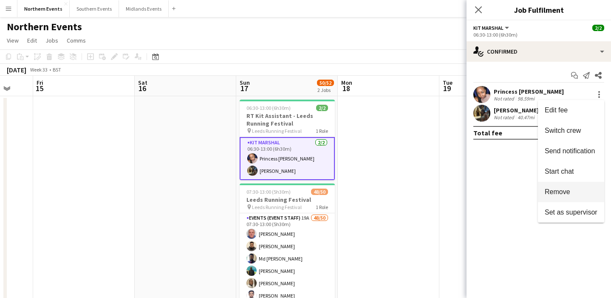
click at [571, 195] on span "Remove" at bounding box center [571, 192] width 53 height 8
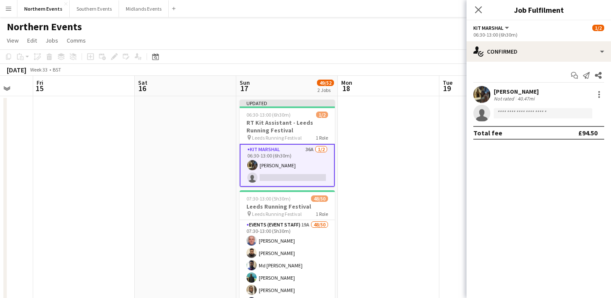
click at [419, 170] on app-date-cell at bounding box center [389, 239] width 102 height 287
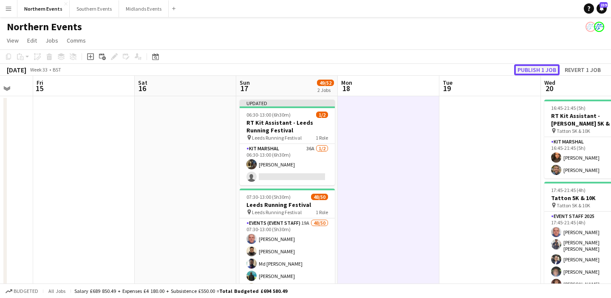
click at [541, 68] on button "Publish 1 job" at bounding box center [536, 69] width 45 height 11
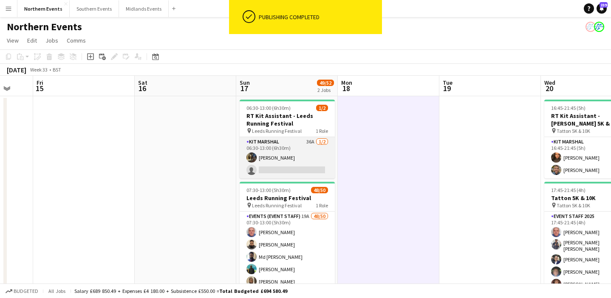
click at [305, 153] on app-card-role "Kit Marshal 36A 1/2 06:30-13:00 (6h30m) Olayemi Miller single-neutral-actions" at bounding box center [287, 157] width 95 height 41
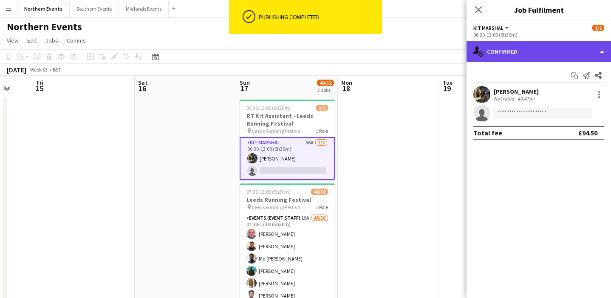
click at [529, 53] on div "single-neutral-actions-check-2 Confirmed" at bounding box center [539, 51] width 145 height 20
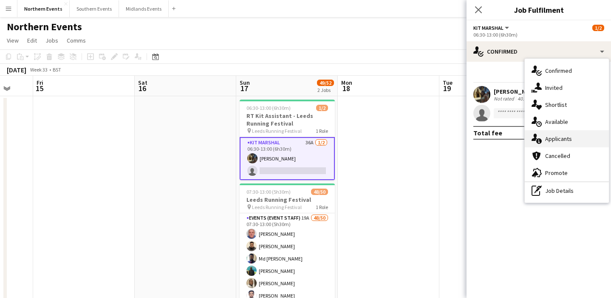
click at [566, 141] on div "single-neutral-actions-information Applicants" at bounding box center [567, 138] width 84 height 17
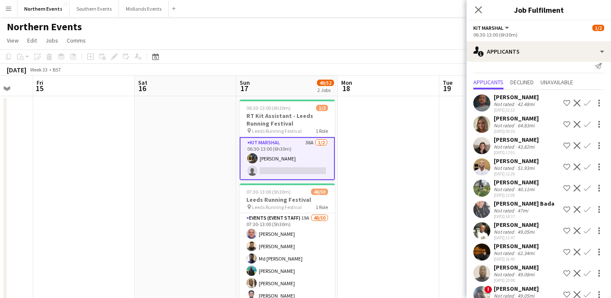
scroll to position [0, 0]
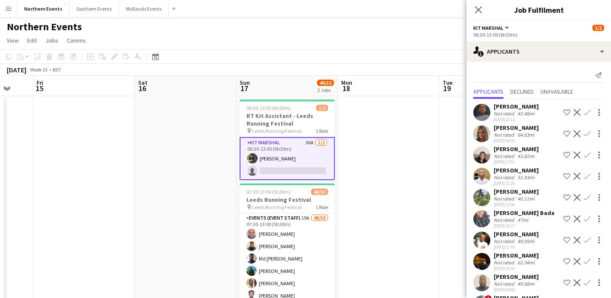
click at [519, 196] on div "40.11mi" at bounding box center [526, 198] width 20 height 6
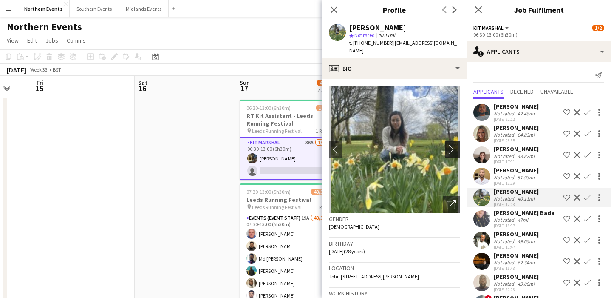
click at [451, 145] on app-icon "chevron-right" at bounding box center [453, 149] width 13 height 9
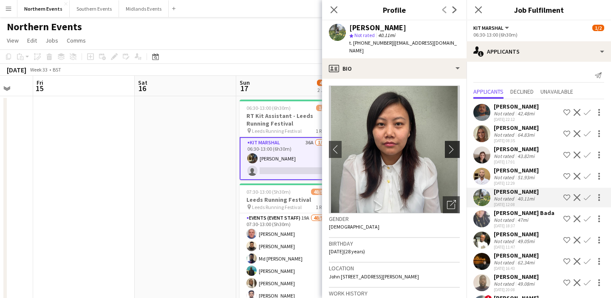
click at [449, 145] on app-icon "chevron-right" at bounding box center [453, 149] width 13 height 9
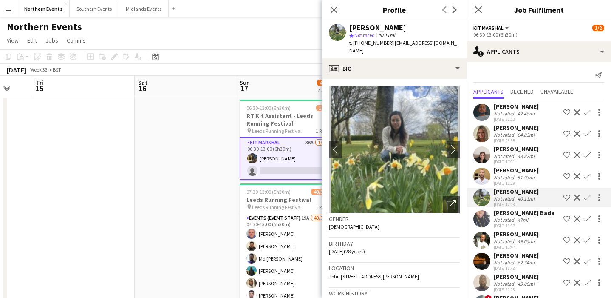
click at [590, 198] on app-icon "Confirm" at bounding box center [587, 197] width 7 height 7
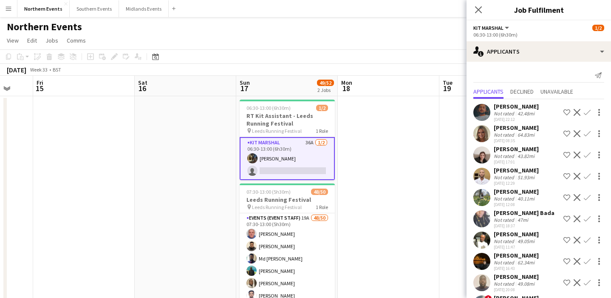
click at [587, 198] on app-icon "Confirm" at bounding box center [587, 197] width 7 height 7
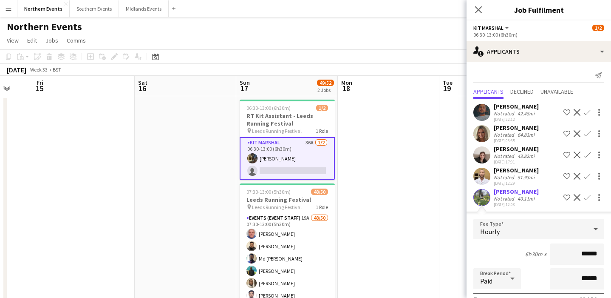
click at [533, 205] on div "08-07-2025 12:08" at bounding box center [516, 205] width 45 height 6
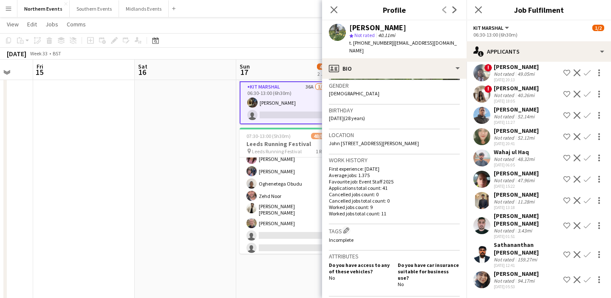
scroll to position [427, 0]
click at [523, 231] on div "3.43mi" at bounding box center [525, 230] width 18 height 6
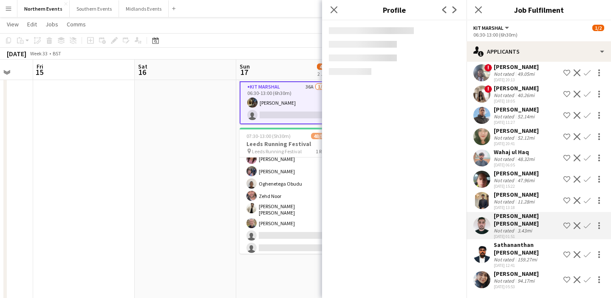
scroll to position [234, 0]
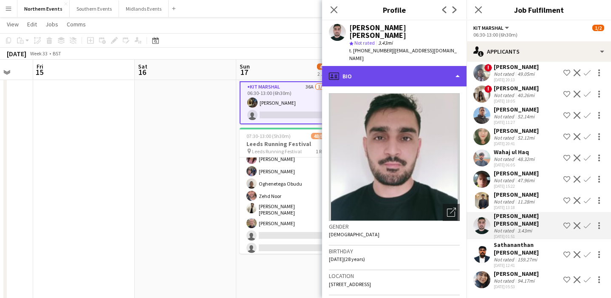
click at [435, 66] on div "profile Bio" at bounding box center [394, 76] width 145 height 20
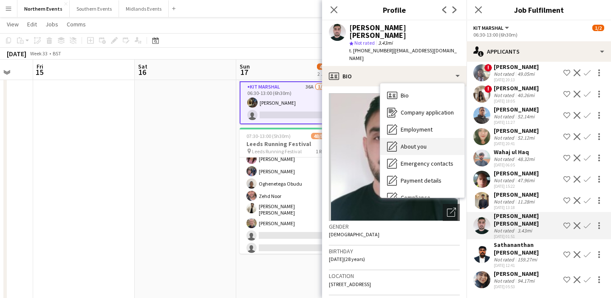
click at [441, 138] on div "About you About you" at bounding box center [423, 146] width 84 height 17
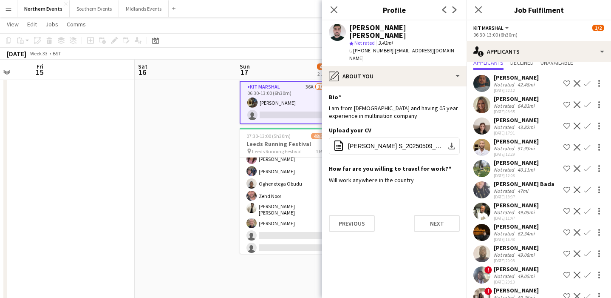
scroll to position [25, 0]
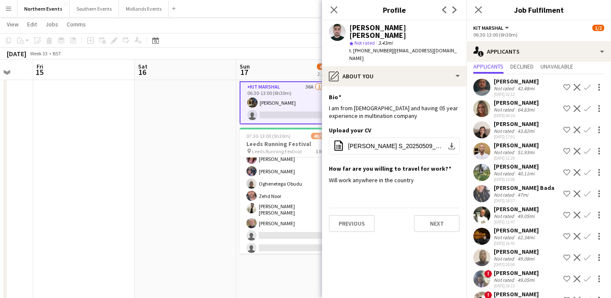
click at [590, 174] on app-icon "Confirm" at bounding box center [587, 172] width 7 height 7
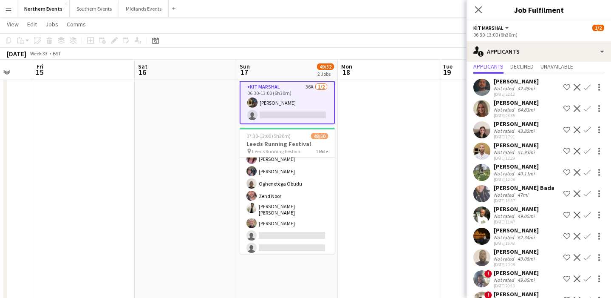
click at [590, 174] on app-icon "Confirm" at bounding box center [587, 172] width 7 height 7
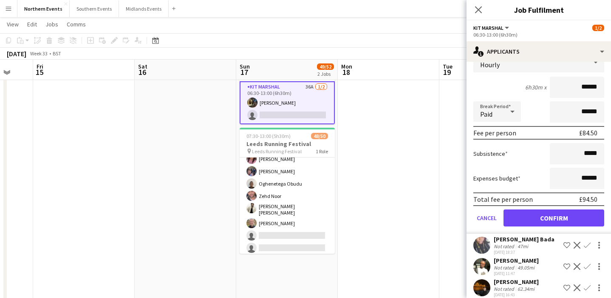
scroll to position [181, 0]
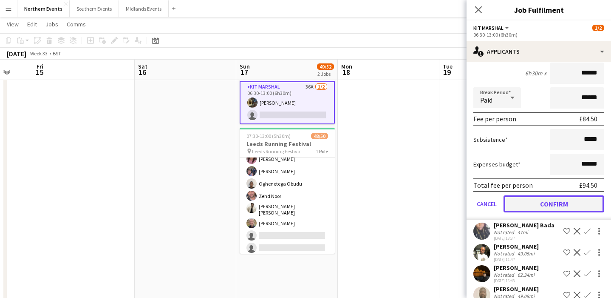
click at [544, 207] on button "Confirm" at bounding box center [554, 203] width 101 height 17
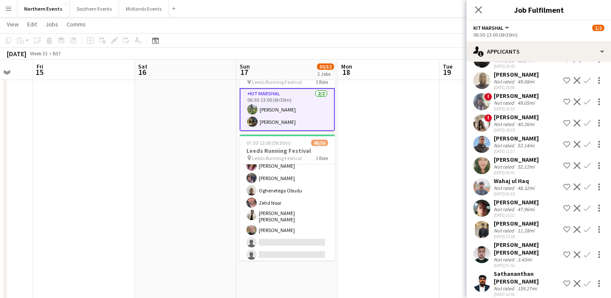
scroll to position [0, 0]
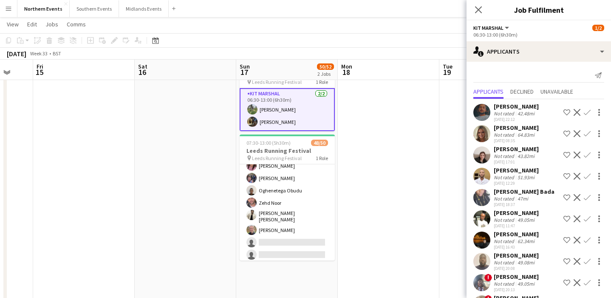
click at [395, 185] on app-date-cell at bounding box center [389, 183] width 102 height 287
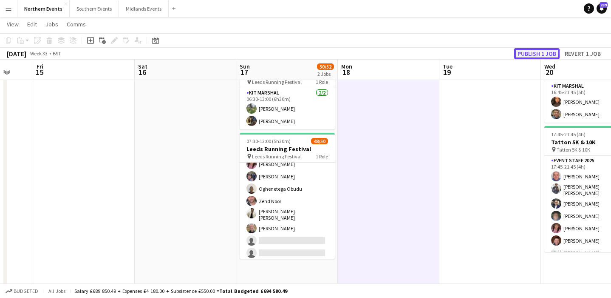
click at [534, 54] on button "Publish 1 job" at bounding box center [536, 53] width 45 height 11
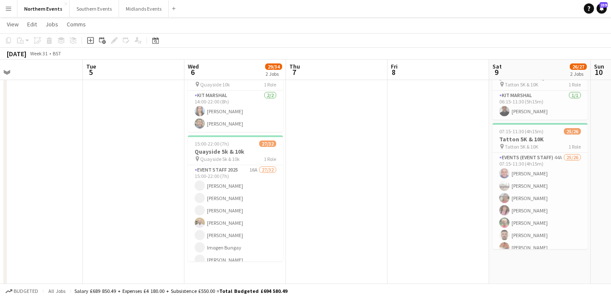
scroll to position [0, 280]
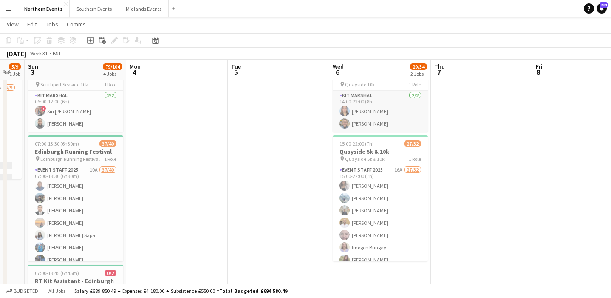
click at [390, 112] on app-card-role "Kit Marshal 2/2 14:00-22:00 (8h) Orla Murphy Clare Williams" at bounding box center [380, 111] width 95 height 41
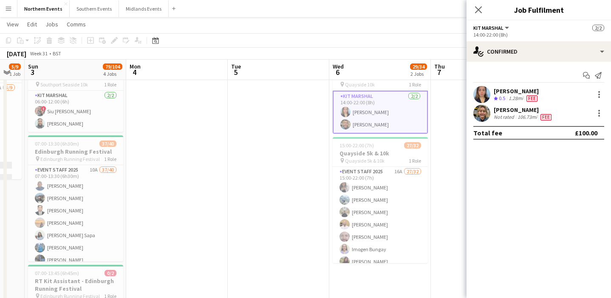
click at [574, 93] on div "Orla Murphy Crew rating 0.5 1.28mi Fee" at bounding box center [539, 94] width 145 height 17
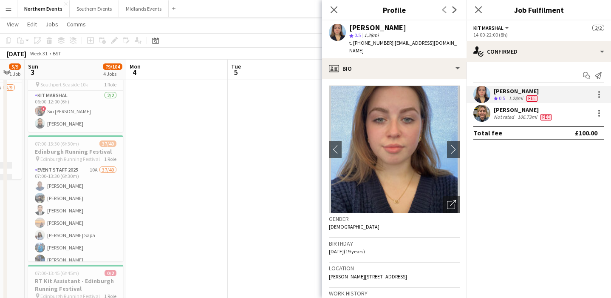
click at [261, 214] on app-date-cell at bounding box center [279, 270] width 102 height 441
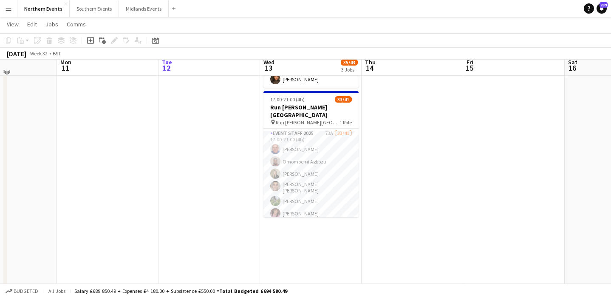
scroll to position [148, 0]
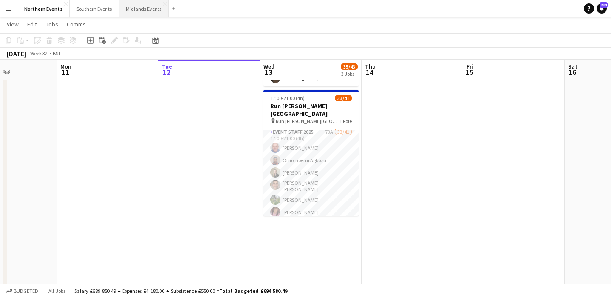
click at [139, 11] on button "Midlands Events Close" at bounding box center [144, 8] width 50 height 17
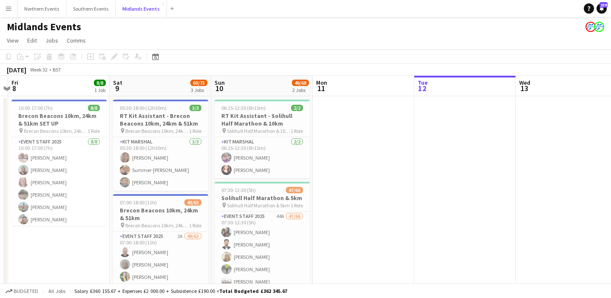
scroll to position [0, 180]
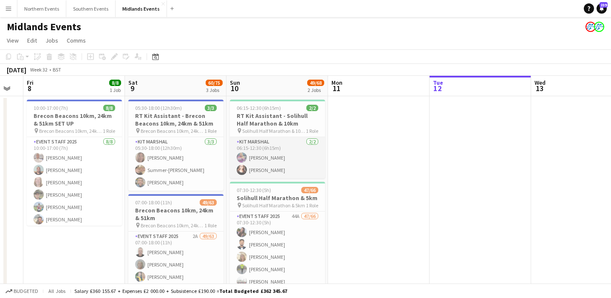
click at [289, 159] on app-card-role "Kit Marshal 2/2 06:15-12:30 (6h15m) Gillian Mobbs Angelina Teofilova" at bounding box center [277, 157] width 95 height 41
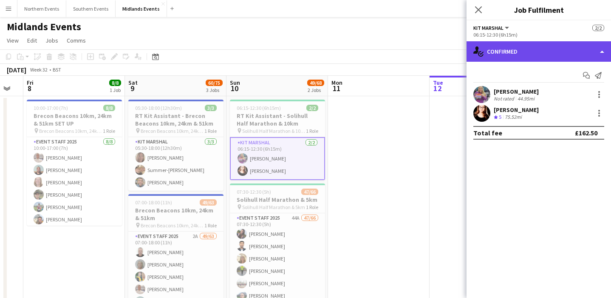
click at [526, 52] on div "single-neutral-actions-check-2 Confirmed" at bounding box center [539, 51] width 145 height 20
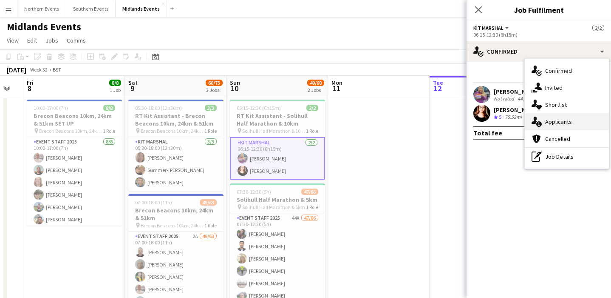
click at [564, 122] on div "single-neutral-actions-information Applicants" at bounding box center [567, 121] width 84 height 17
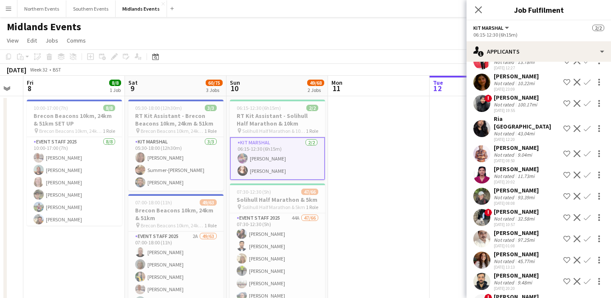
scroll to position [383, 0]
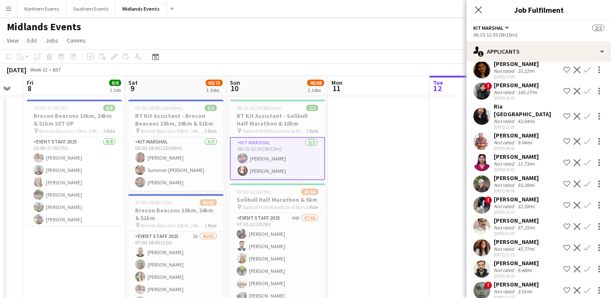
click at [527, 159] on div "Dharani Sridhara" at bounding box center [516, 157] width 45 height 8
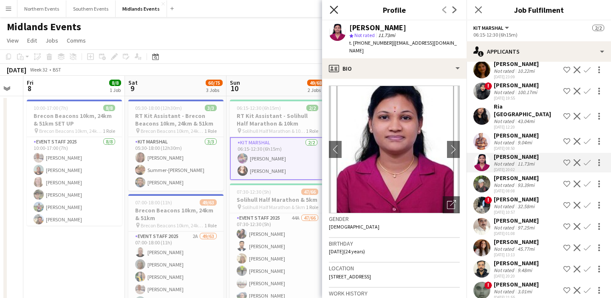
click at [334, 11] on icon "Close pop-in" at bounding box center [334, 10] width 8 height 8
